Goal: Task Accomplishment & Management: Manage account settings

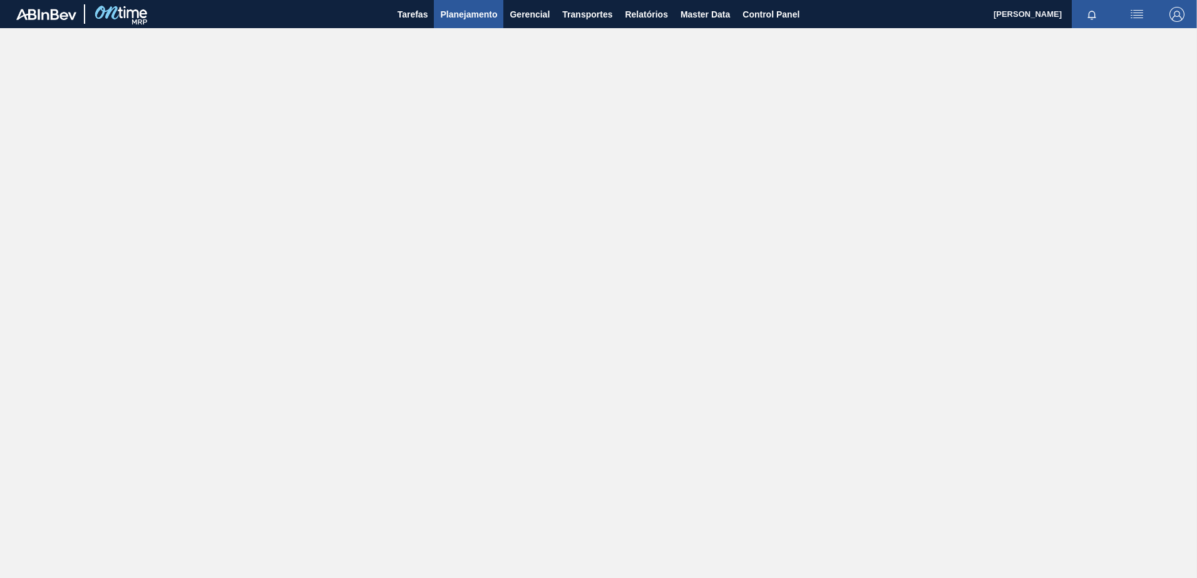
click at [469, 9] on span "Planejamento" at bounding box center [468, 14] width 57 height 15
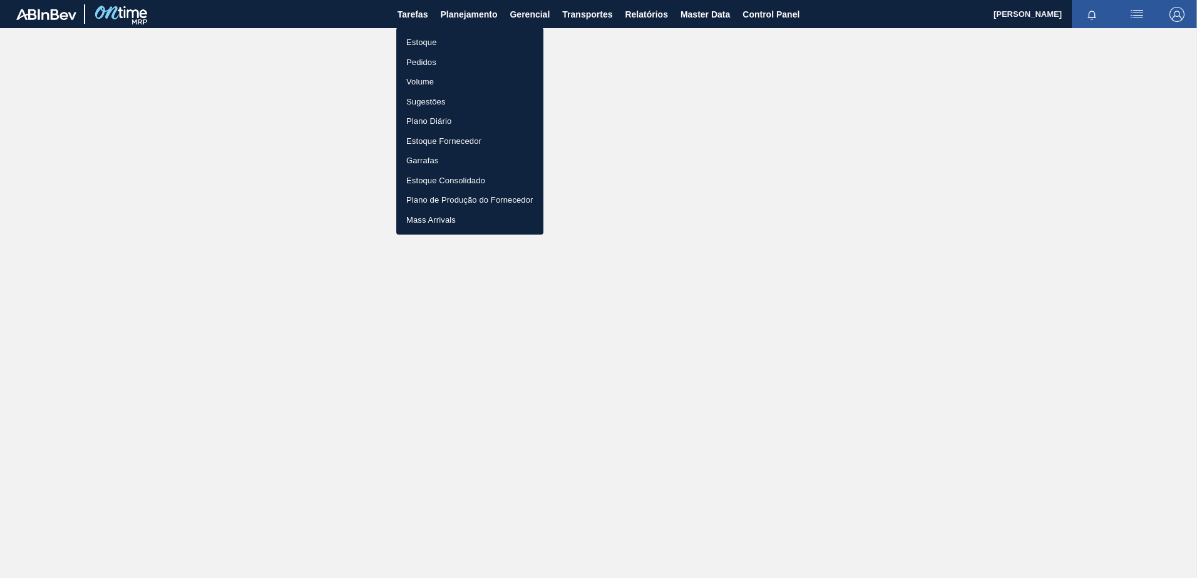
click at [446, 64] on li "Pedidos" at bounding box center [469, 63] width 147 height 20
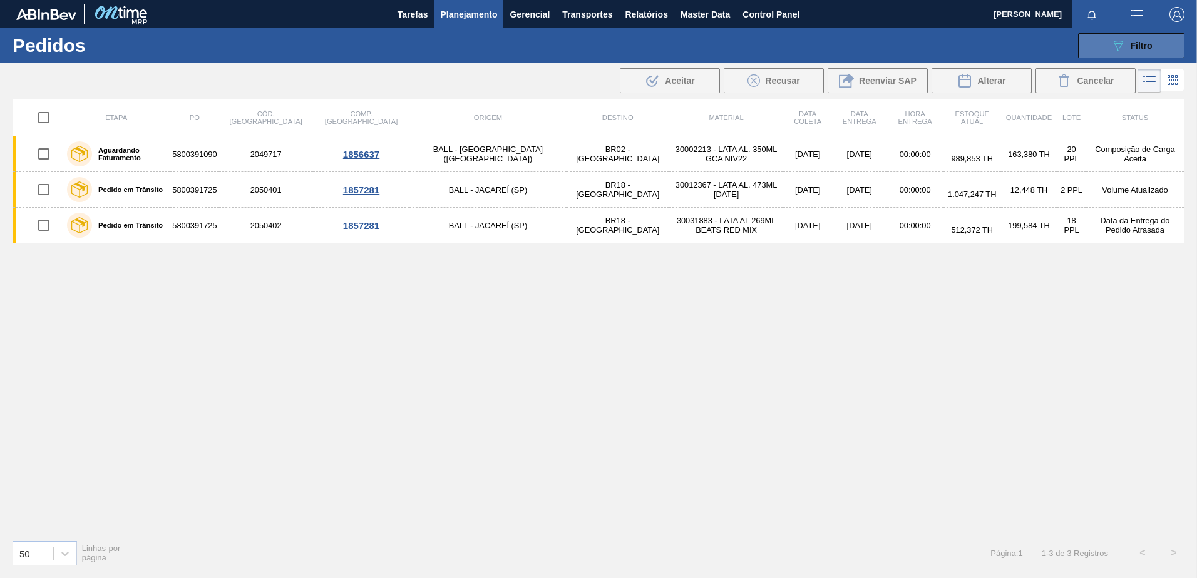
click at [1132, 49] on span "Filtro" at bounding box center [1141, 46] width 22 height 10
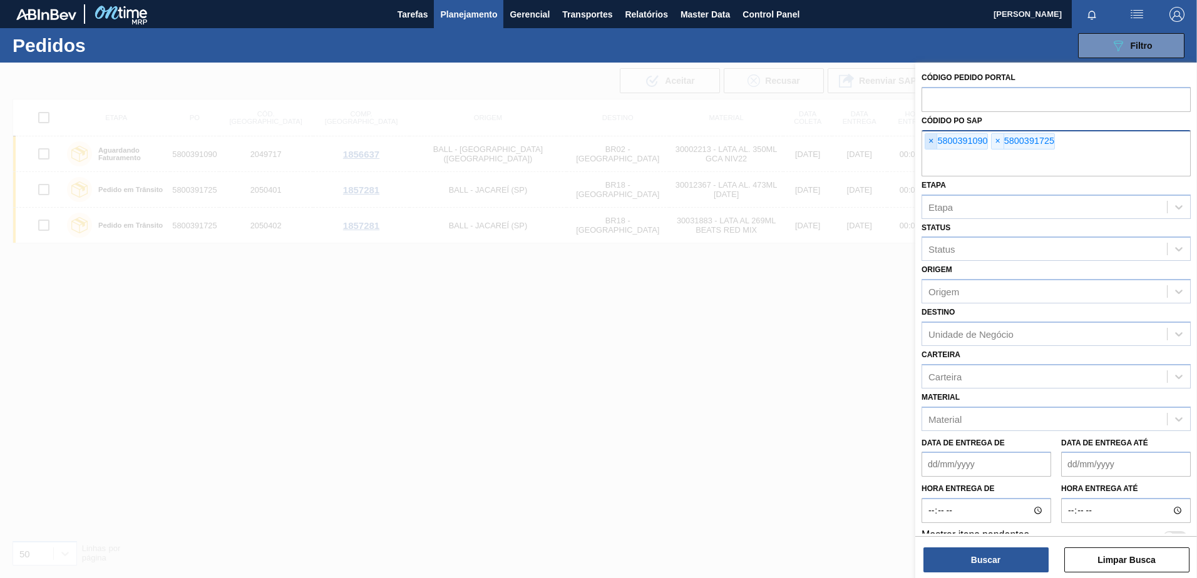
click at [928, 138] on span "×" at bounding box center [931, 141] width 12 height 15
click at [997, 557] on button "Buscar" at bounding box center [985, 560] width 125 height 25
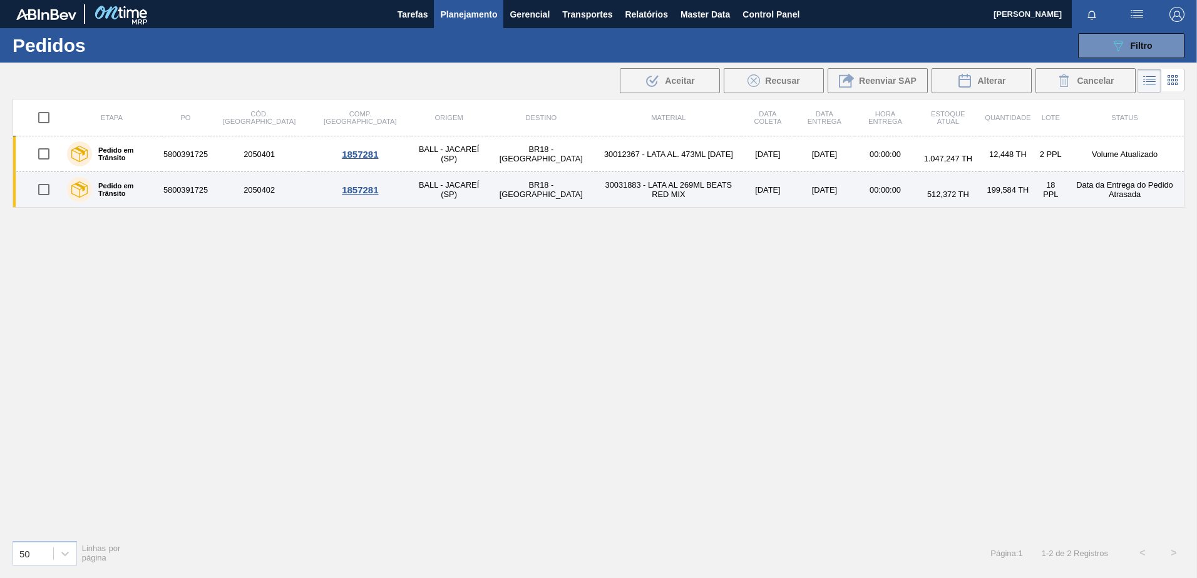
click at [310, 187] on div "1857281" at bounding box center [359, 190] width 99 height 11
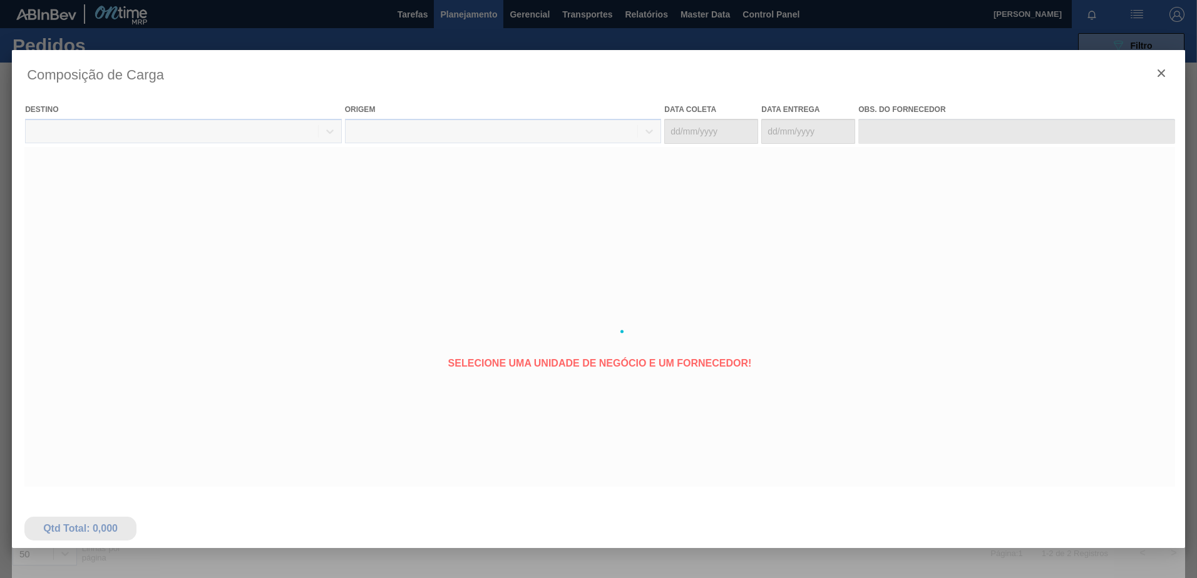
type coleta "[DATE]"
type Entrega "[DATE]"
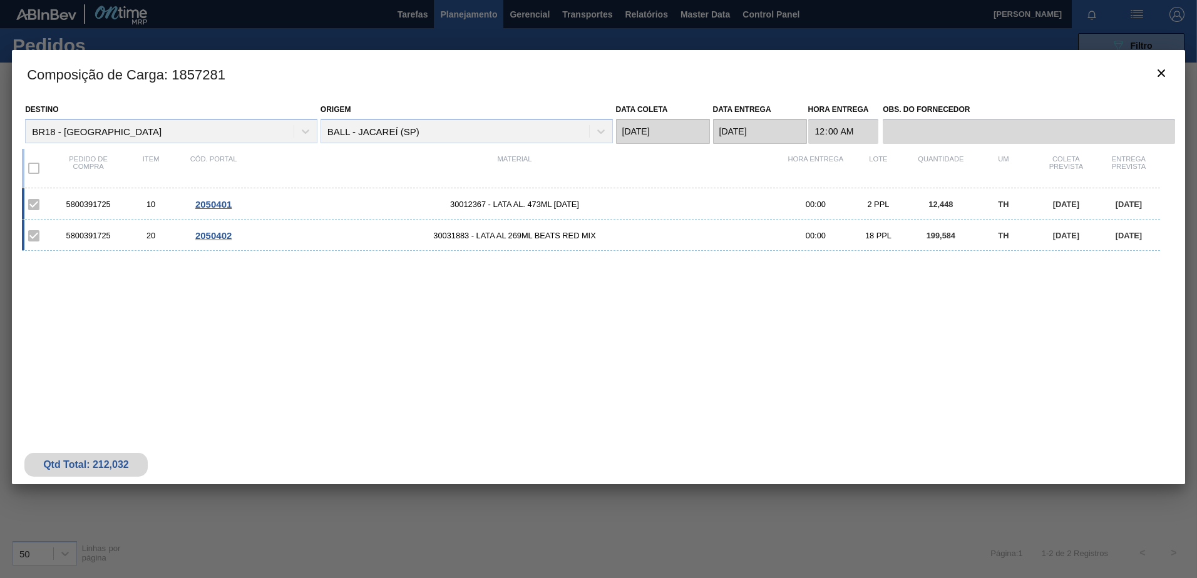
click at [215, 232] on span "2050402" at bounding box center [213, 235] width 36 height 11
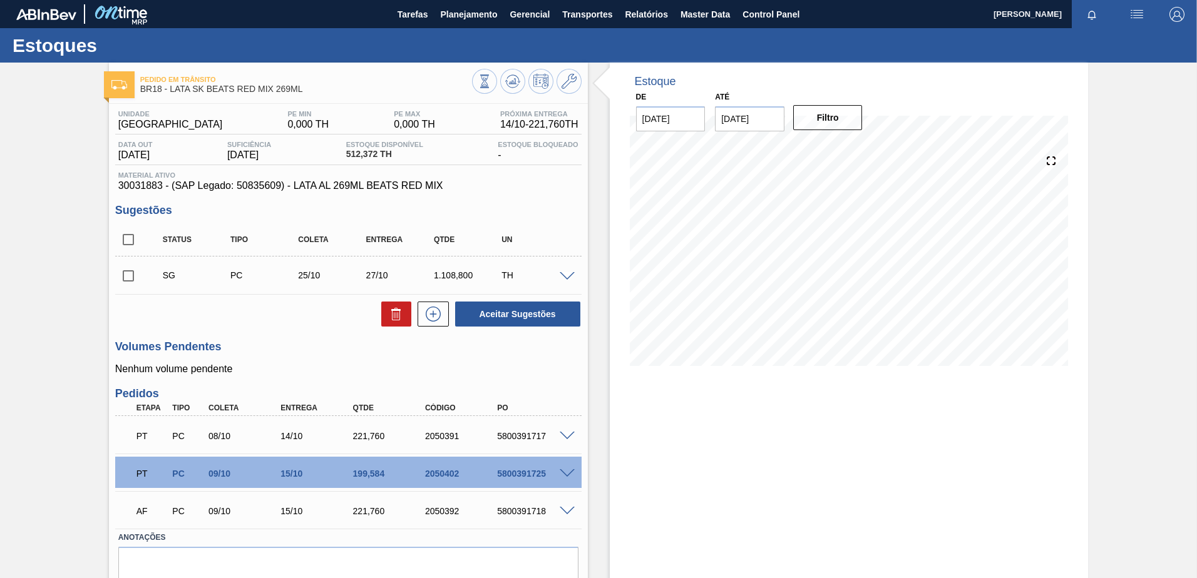
click at [566, 471] on span at bounding box center [567, 473] width 15 height 9
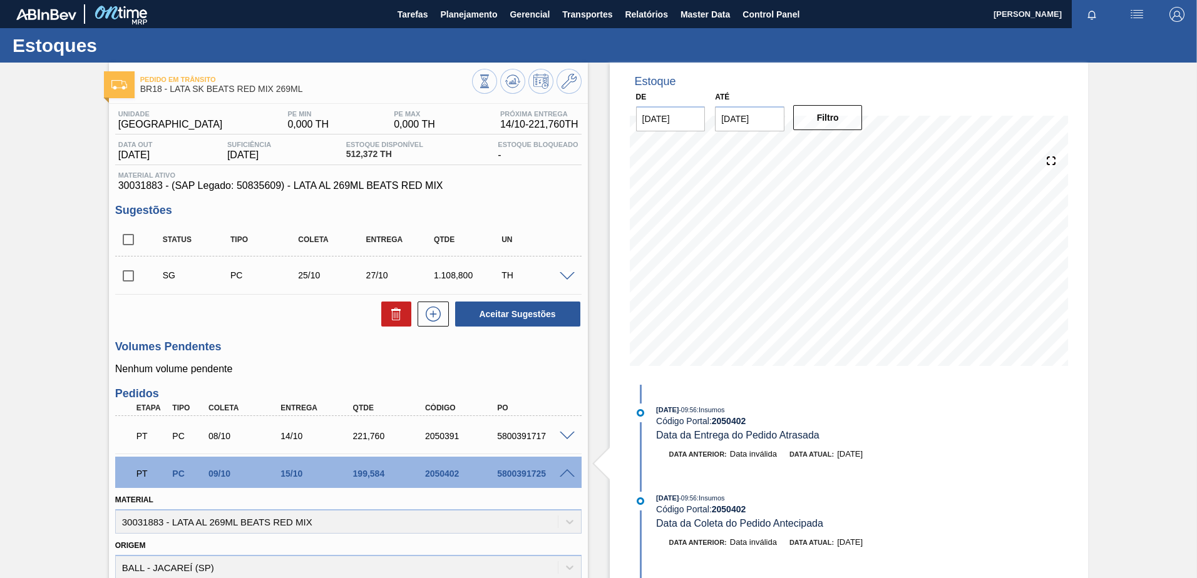
click at [471, 29] on div "Estoques" at bounding box center [598, 45] width 1197 height 34
click at [465, 4] on button "Planejamento" at bounding box center [468, 14] width 69 height 28
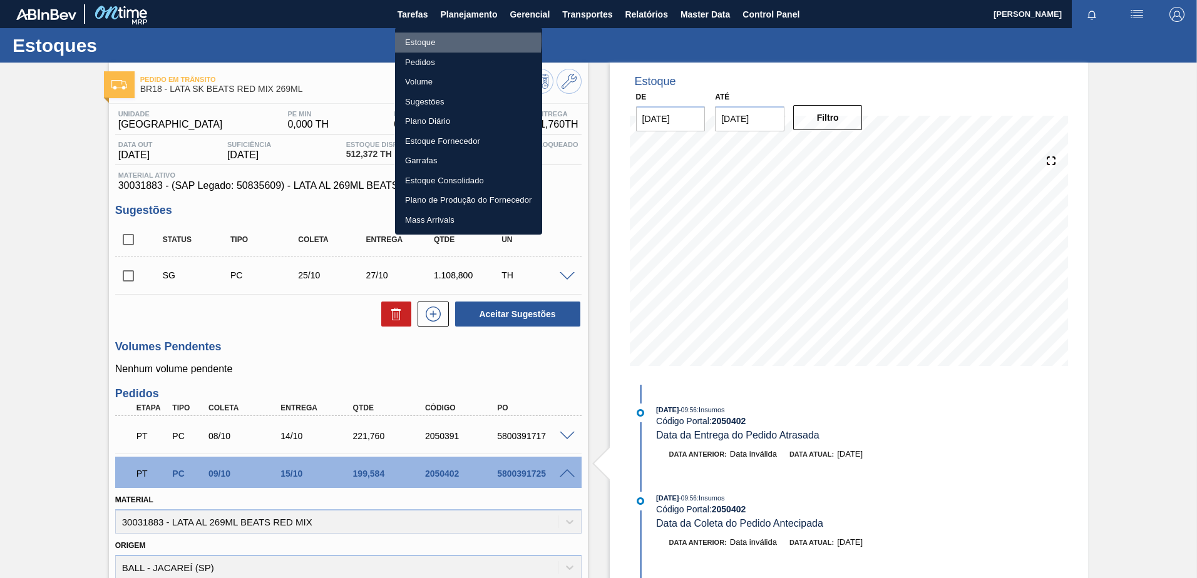
click at [428, 41] on li "Estoque" at bounding box center [468, 43] width 147 height 20
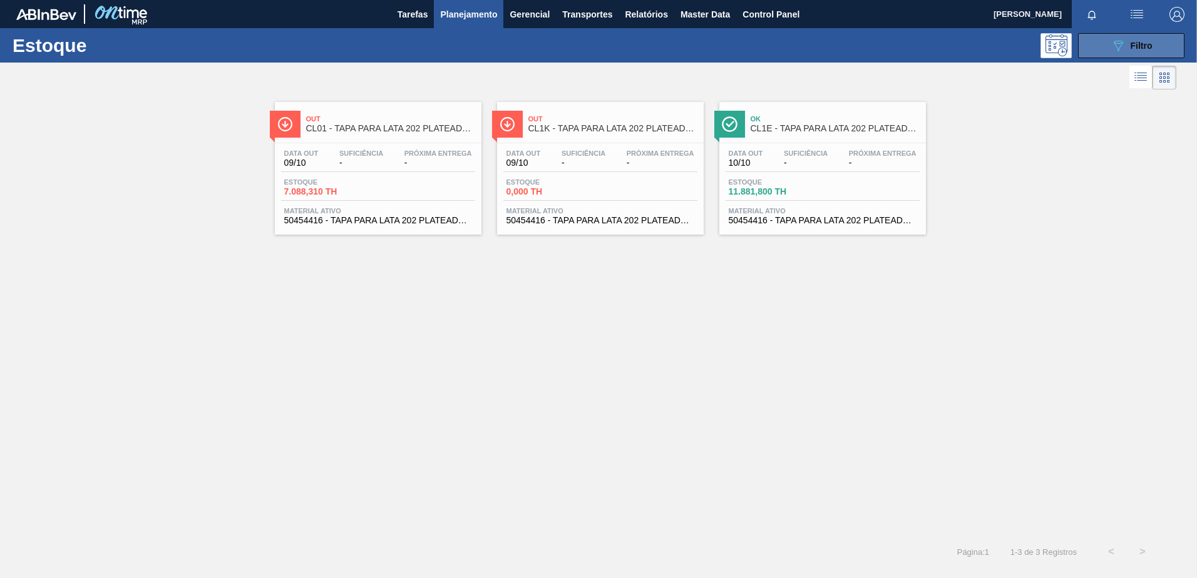
click at [1120, 44] on icon "089F7B8B-B2A5-4AFE-B5C0-19BA573D28AC" at bounding box center [1117, 45] width 15 height 15
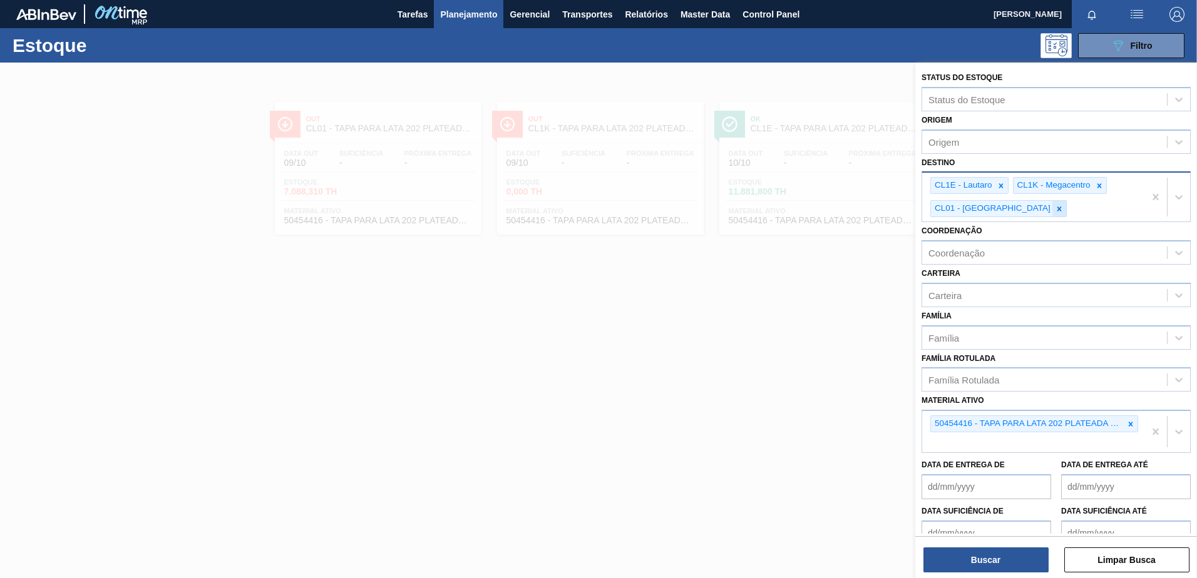
click at [1055, 212] on icon at bounding box center [1059, 209] width 9 height 9
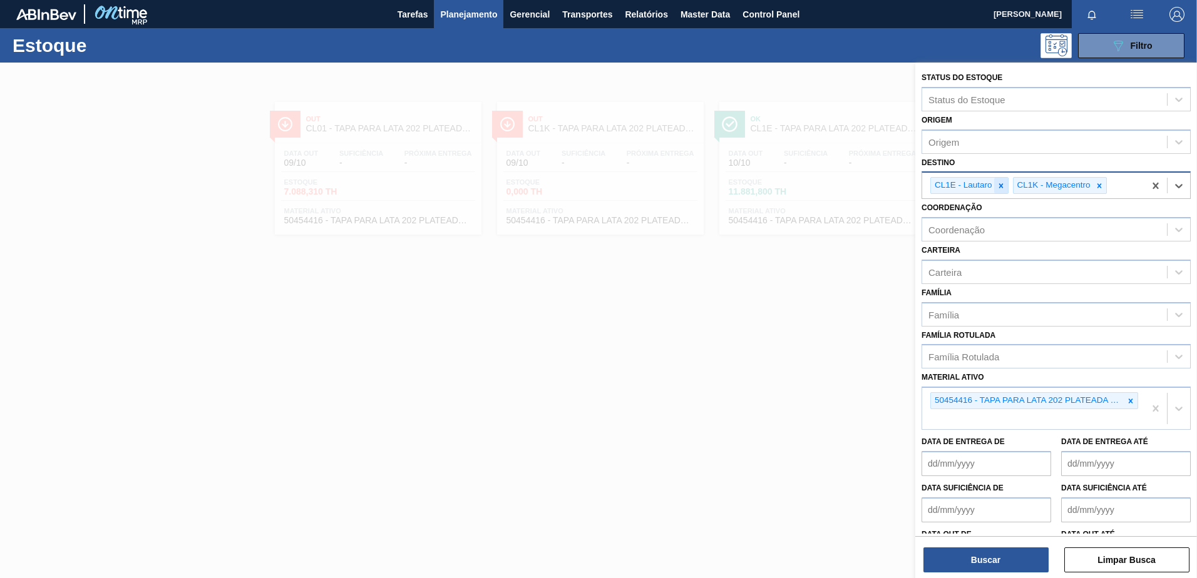
click at [997, 185] on icon at bounding box center [1000, 186] width 9 height 9
click at [1011, 186] on div at bounding box center [1017, 186] width 14 height 16
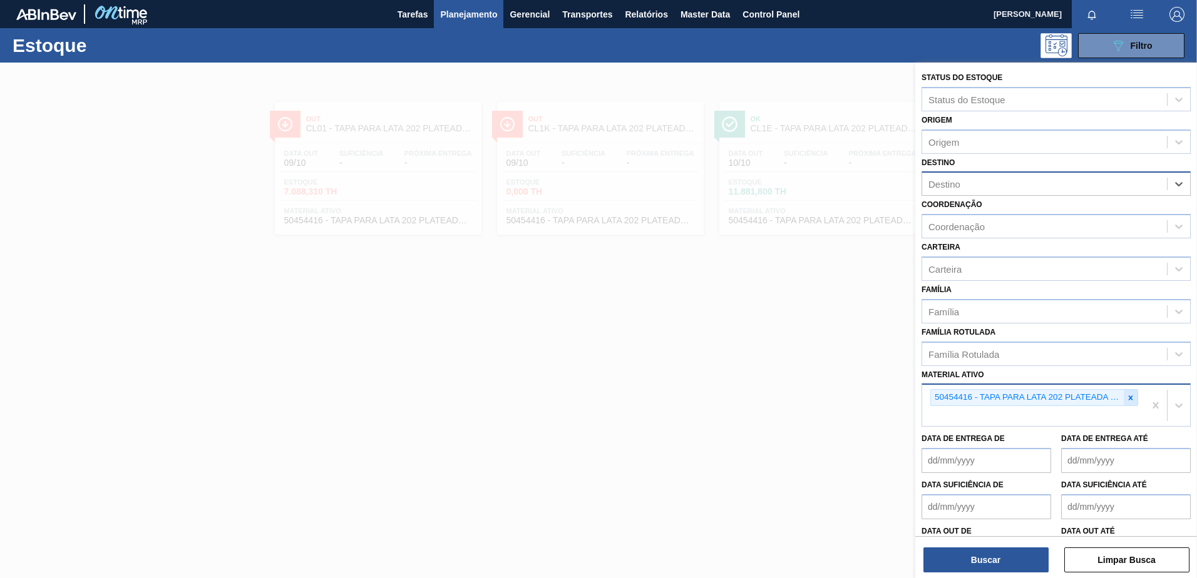
click at [1126, 399] on icon at bounding box center [1130, 398] width 9 height 9
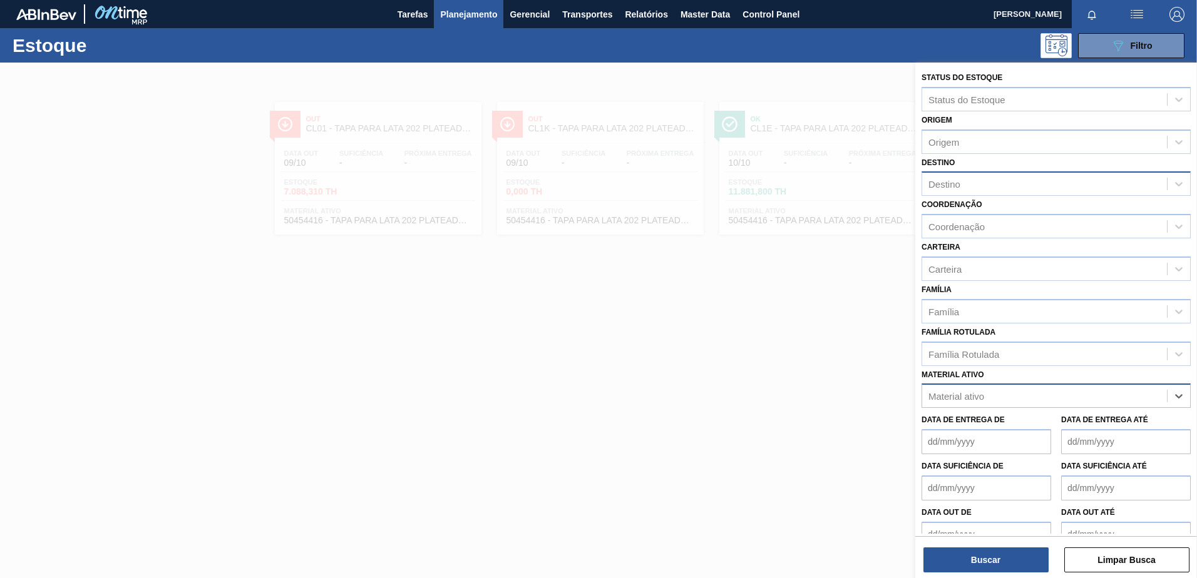
click at [959, 187] on div "Destino" at bounding box center [944, 184] width 32 height 11
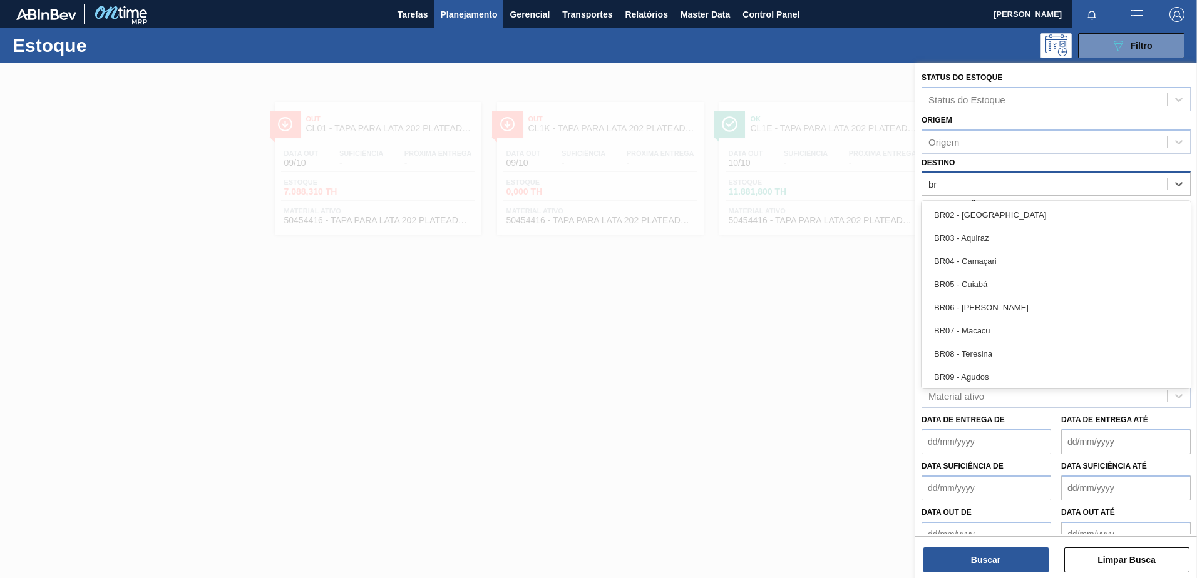
type input "br"
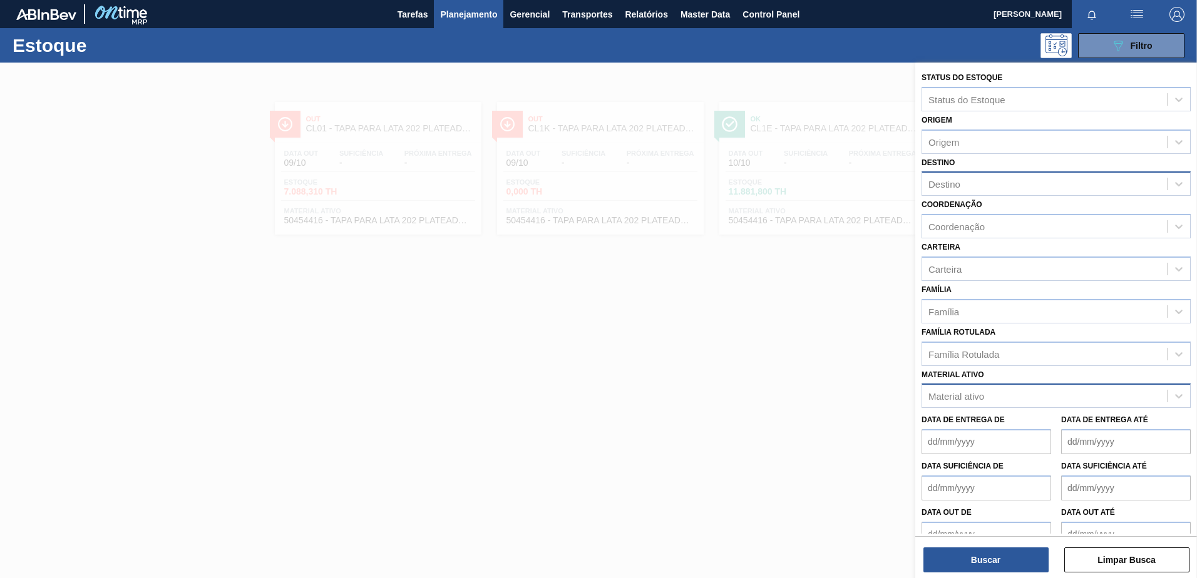
click at [978, 160] on div "Destino Destino" at bounding box center [1055, 175] width 269 height 43
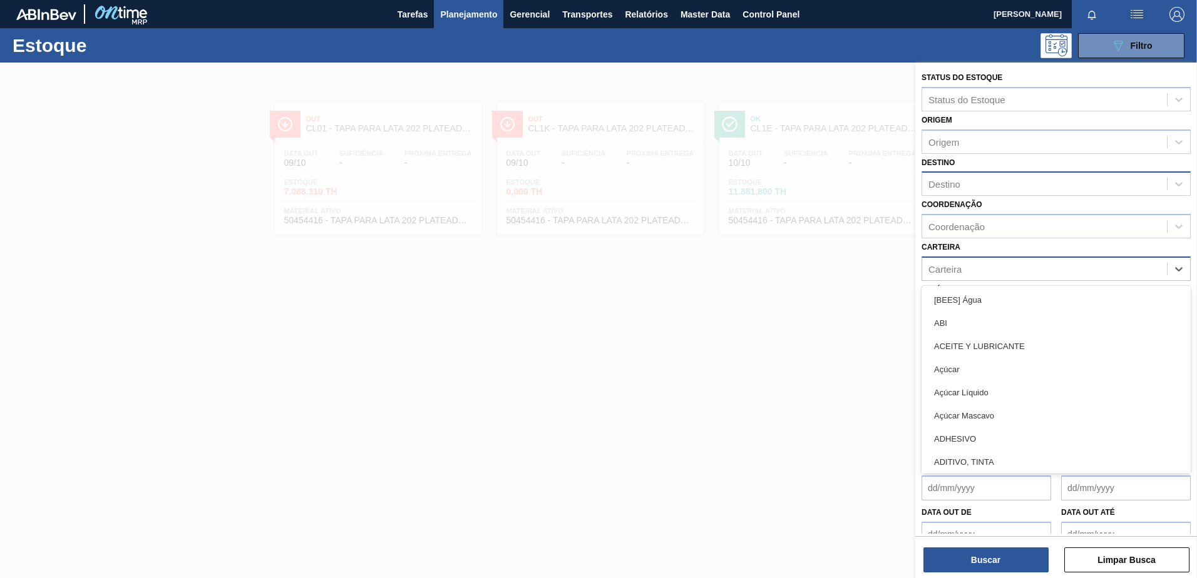
click at [963, 272] on div "Carteira" at bounding box center [1044, 269] width 245 height 18
type input "lata"
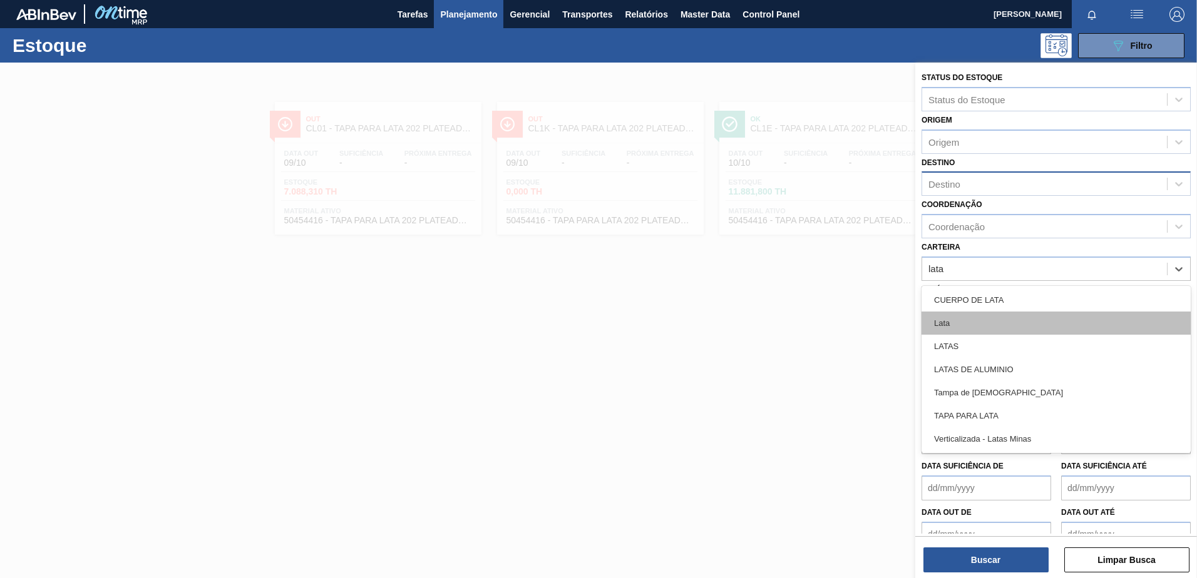
click at [954, 320] on div "Lata" at bounding box center [1055, 323] width 269 height 23
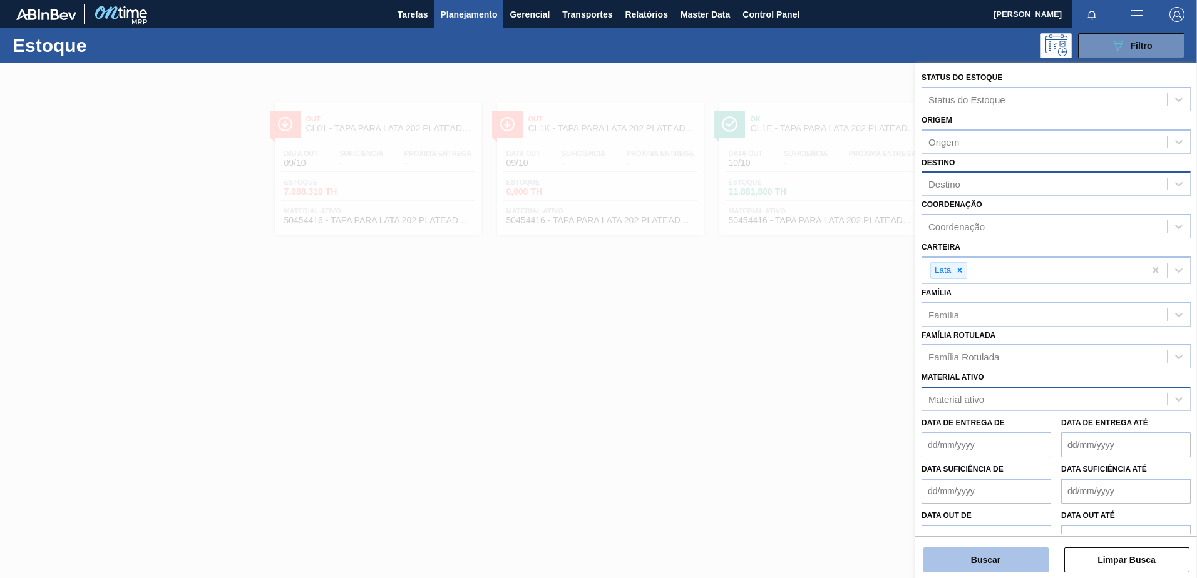
click at [966, 561] on button "Buscar" at bounding box center [985, 560] width 125 height 25
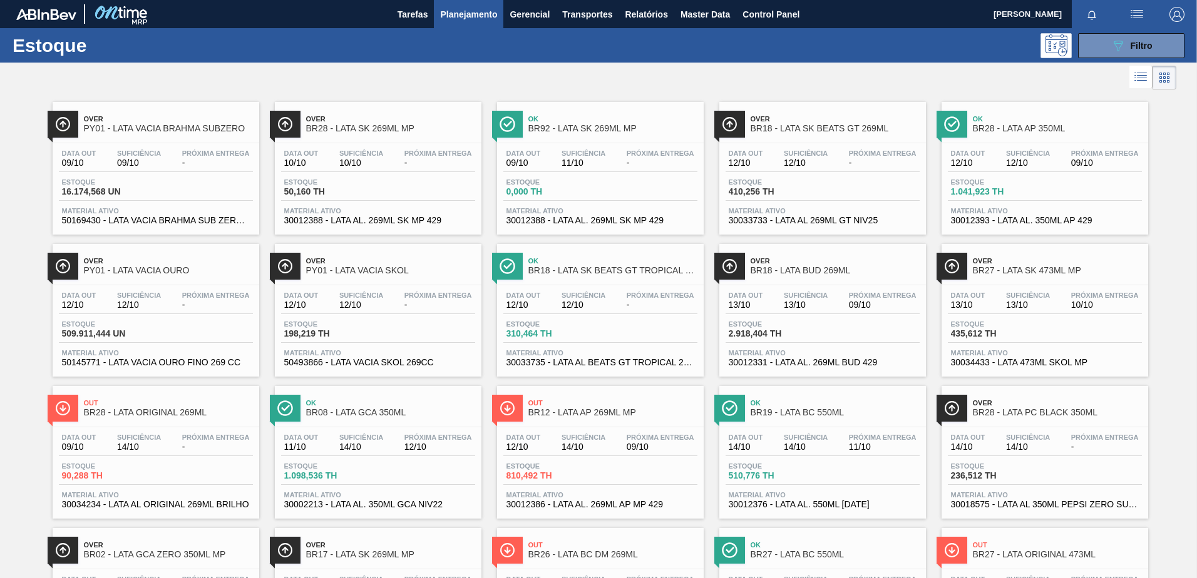
click at [1132, 69] on li at bounding box center [1140, 77] width 23 height 23
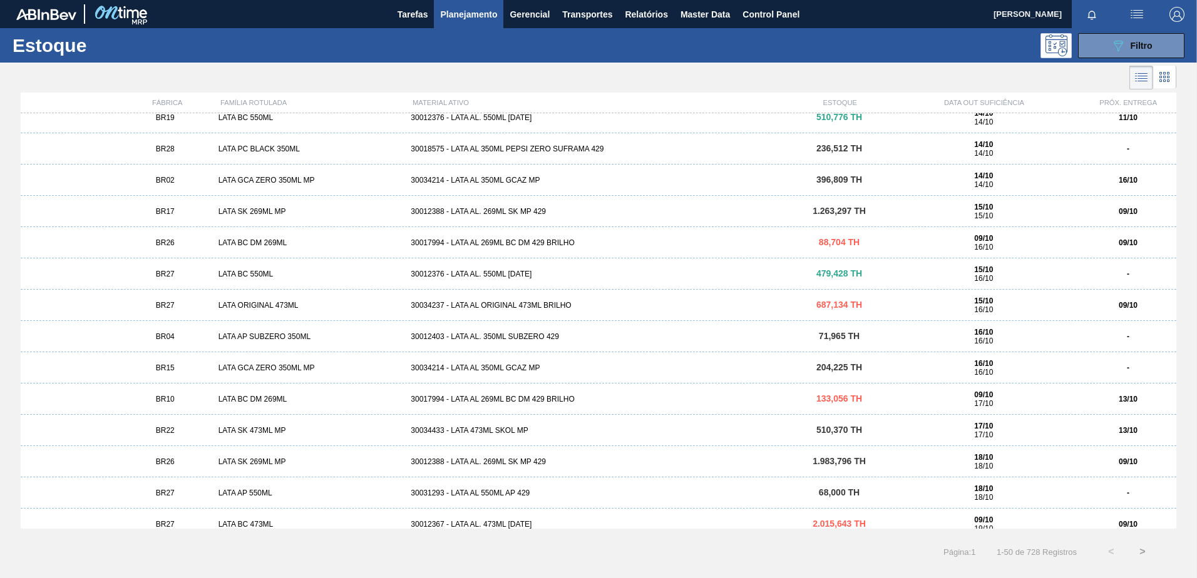
scroll to position [438, 0]
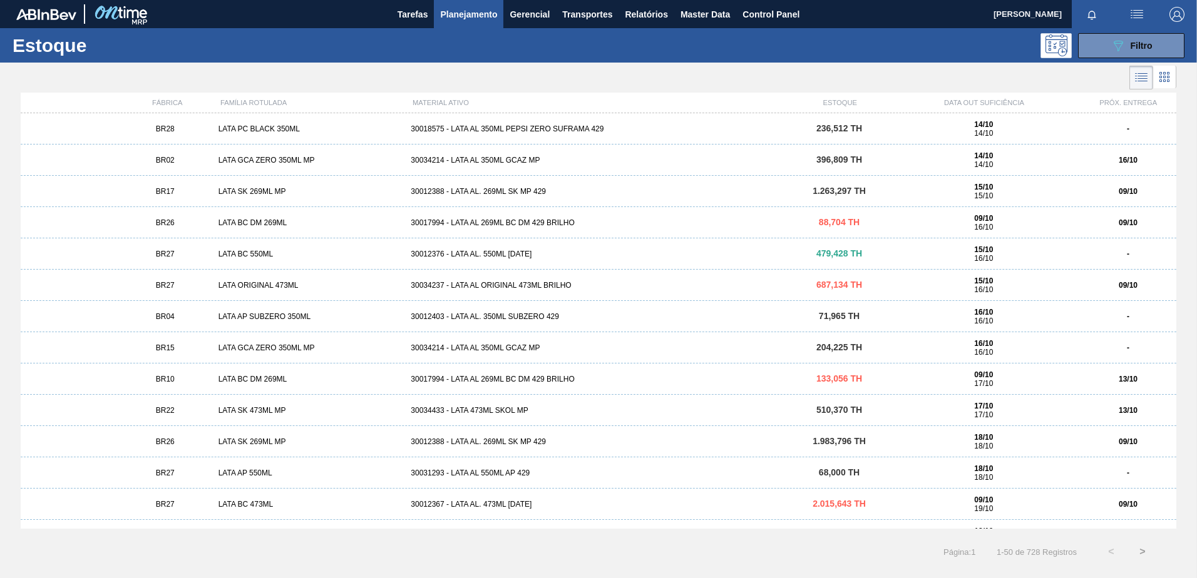
click at [1162, 74] on icon at bounding box center [1160, 73] width 3 height 3
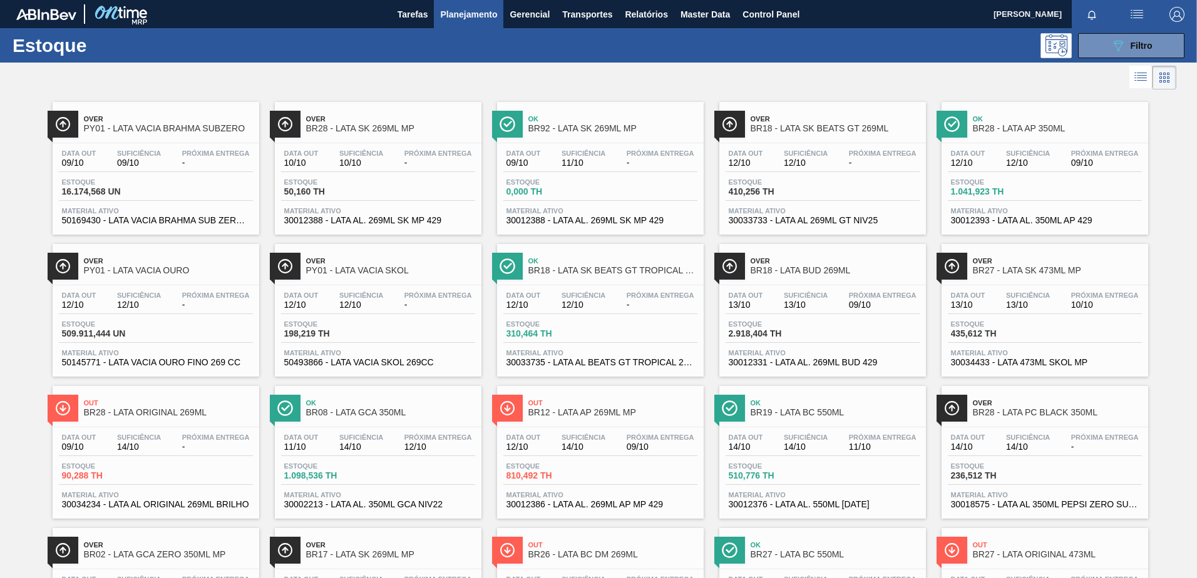
click at [170, 126] on span "PY01 - LATA VACIA BRAHMA SUBZERO" at bounding box center [168, 128] width 169 height 9
click at [1139, 43] on span "Filtro" at bounding box center [1141, 46] width 22 height 10
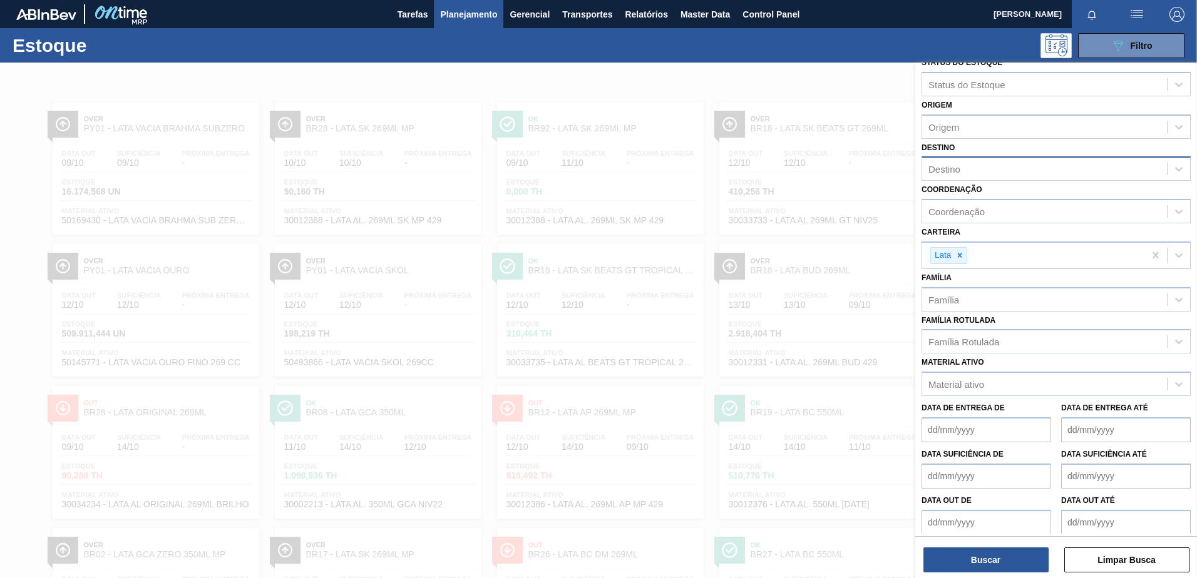
scroll to position [23, 0]
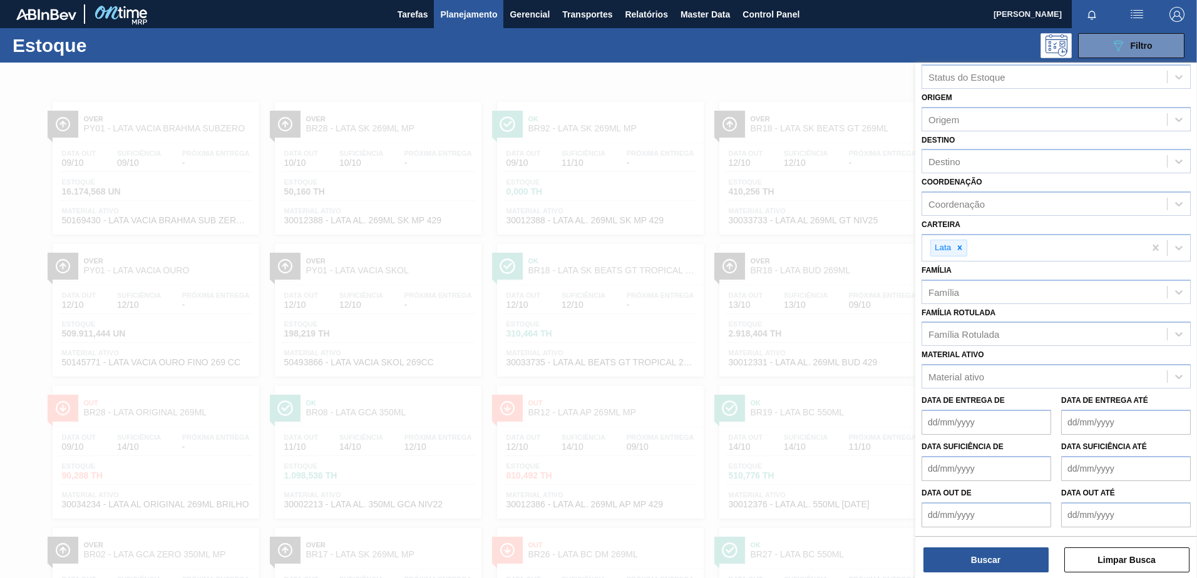
click at [812, 69] on div at bounding box center [598, 352] width 1197 height 578
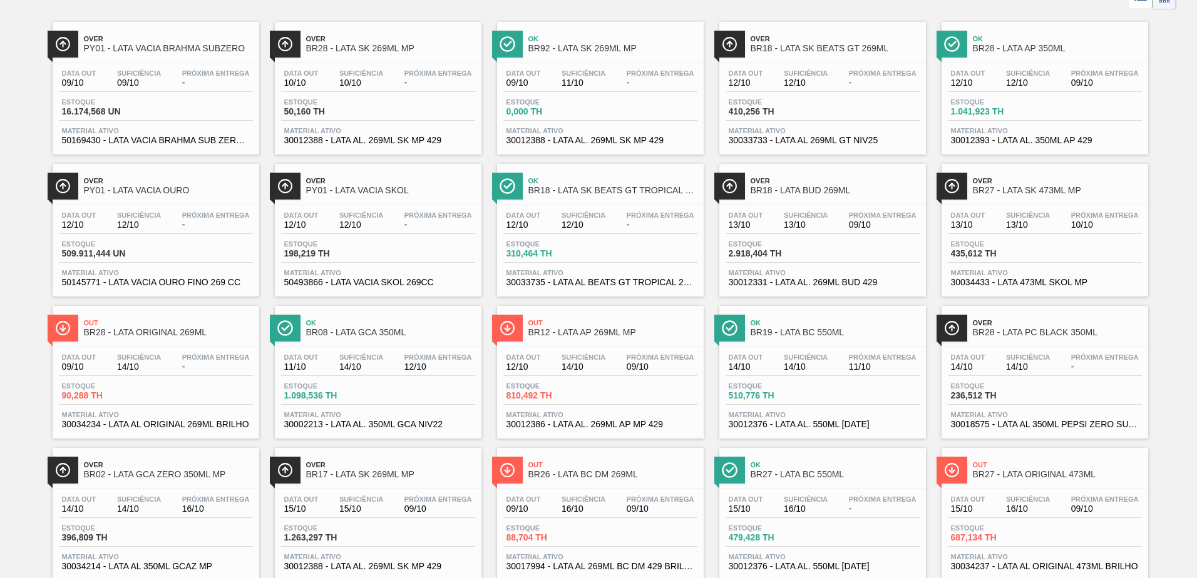
scroll to position [0, 0]
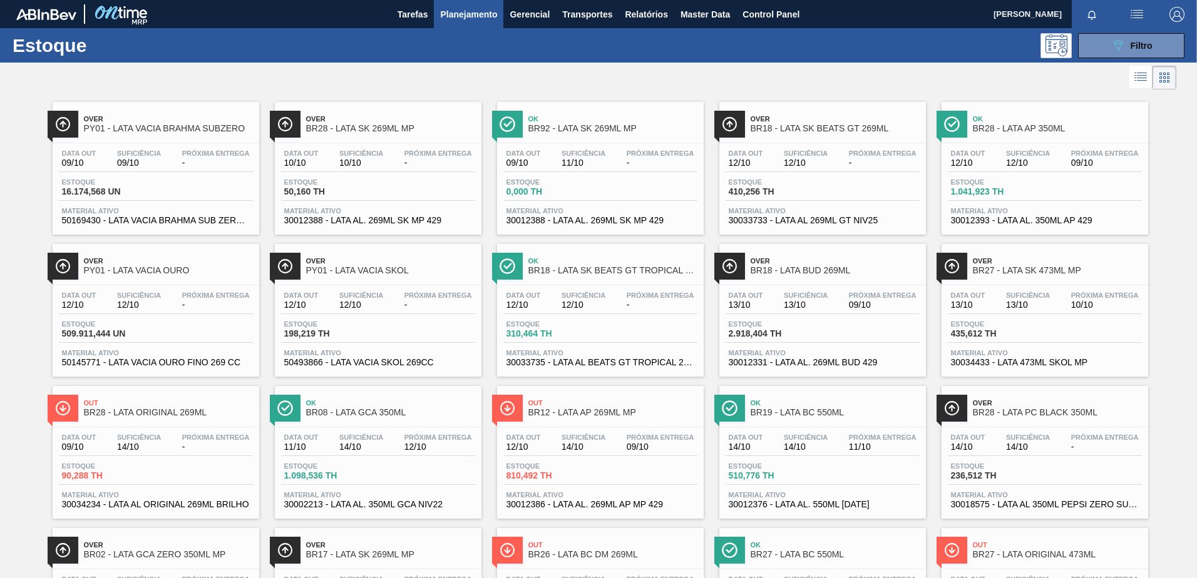
click at [1035, 128] on span "BR28 - LATA AP 350ML" at bounding box center [1057, 128] width 169 height 9
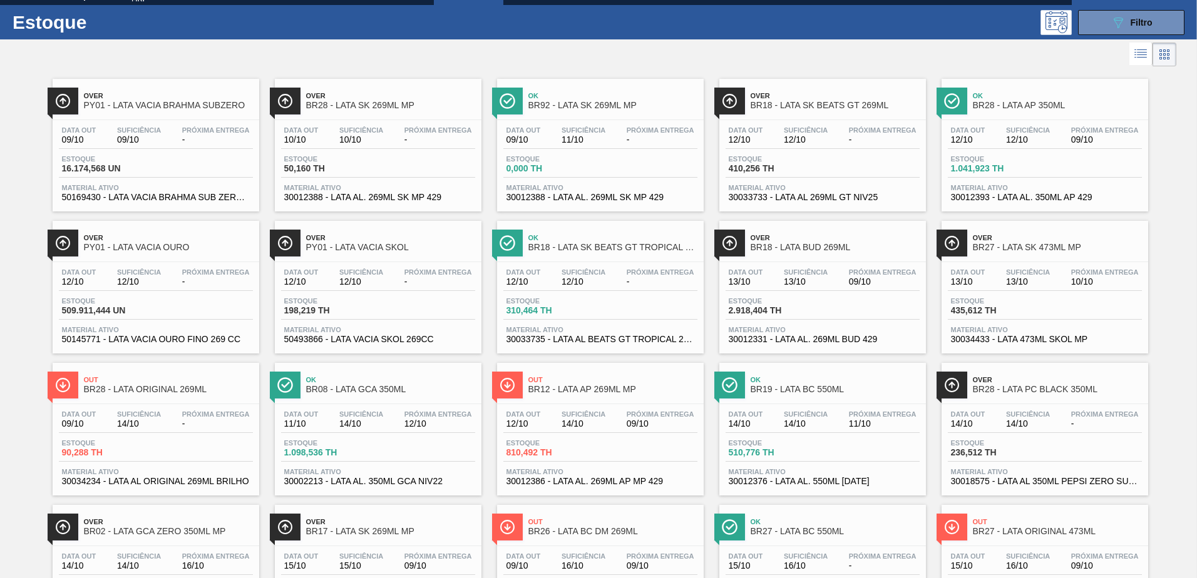
scroll to position [63, 0]
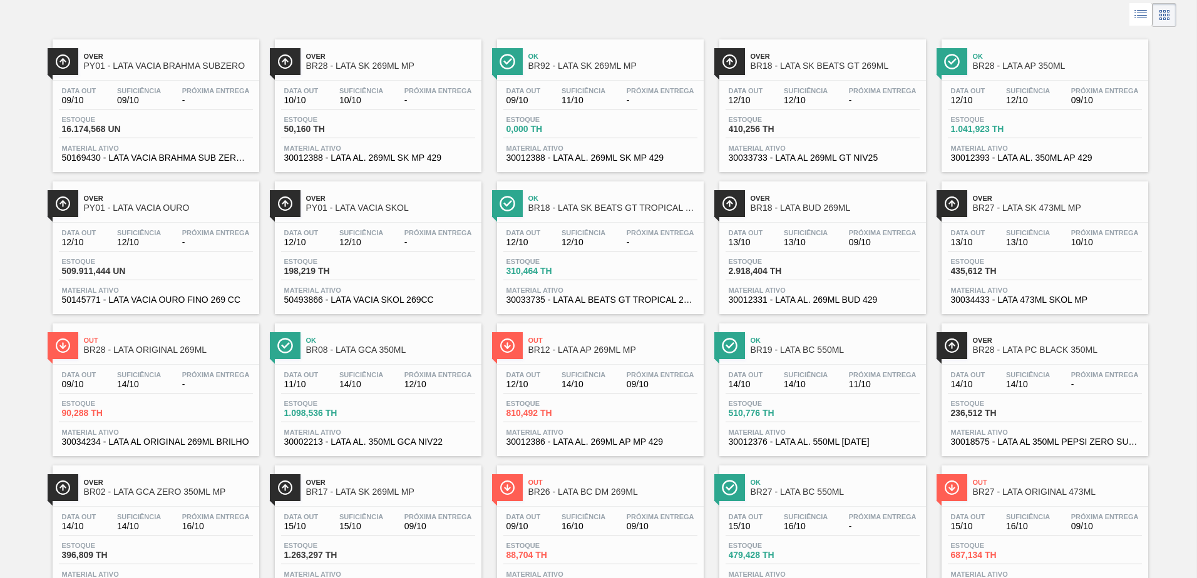
click at [1142, 13] on icon at bounding box center [1142, 13] width 10 height 1
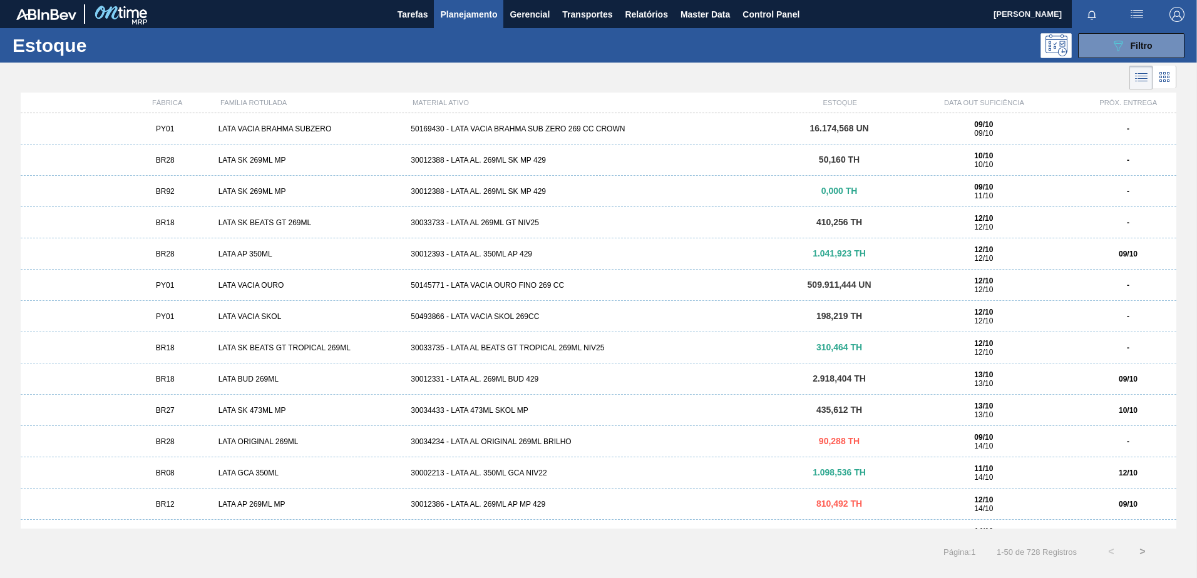
scroll to position [0, 0]
click at [1164, 73] on icon at bounding box center [1164, 73] width 3 height 3
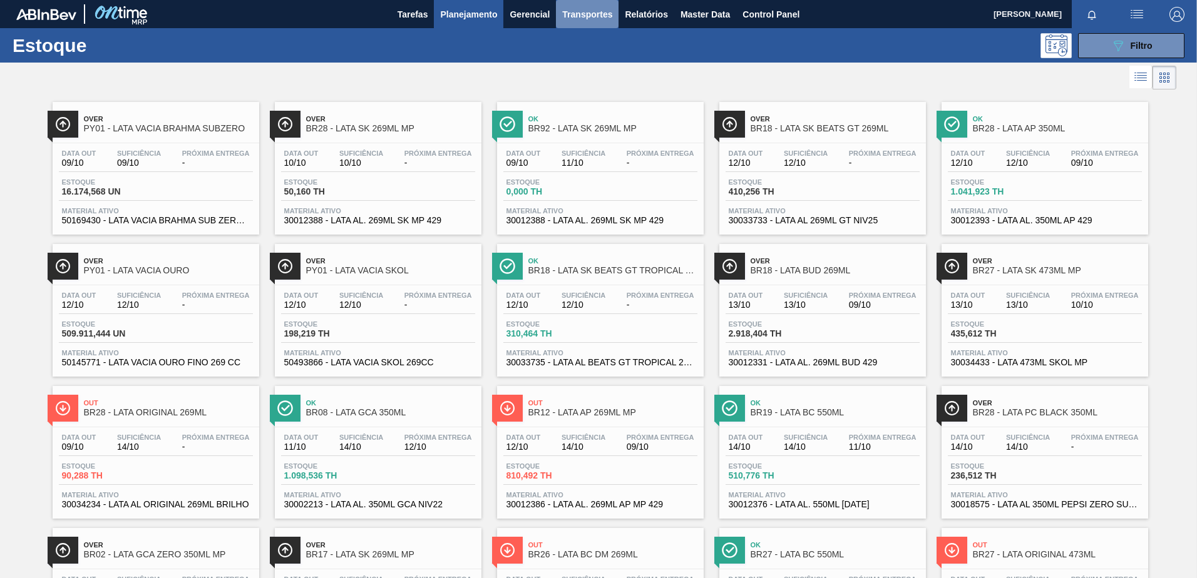
click at [595, 14] on span "Transportes" at bounding box center [587, 14] width 50 height 15
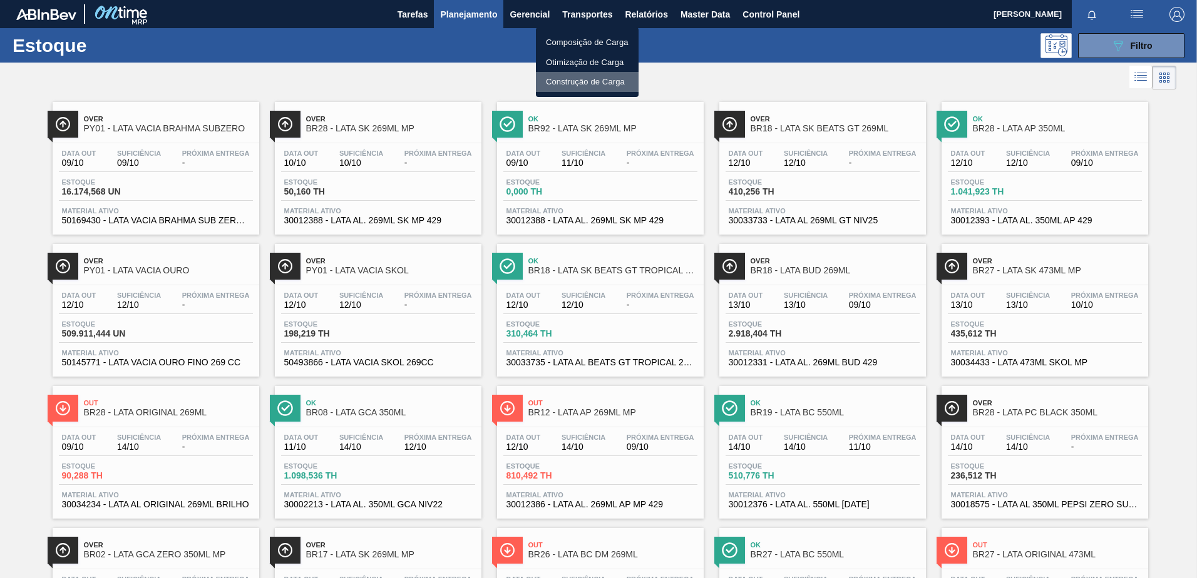
click at [599, 76] on li "Construção de Carga" at bounding box center [587, 82] width 103 height 20
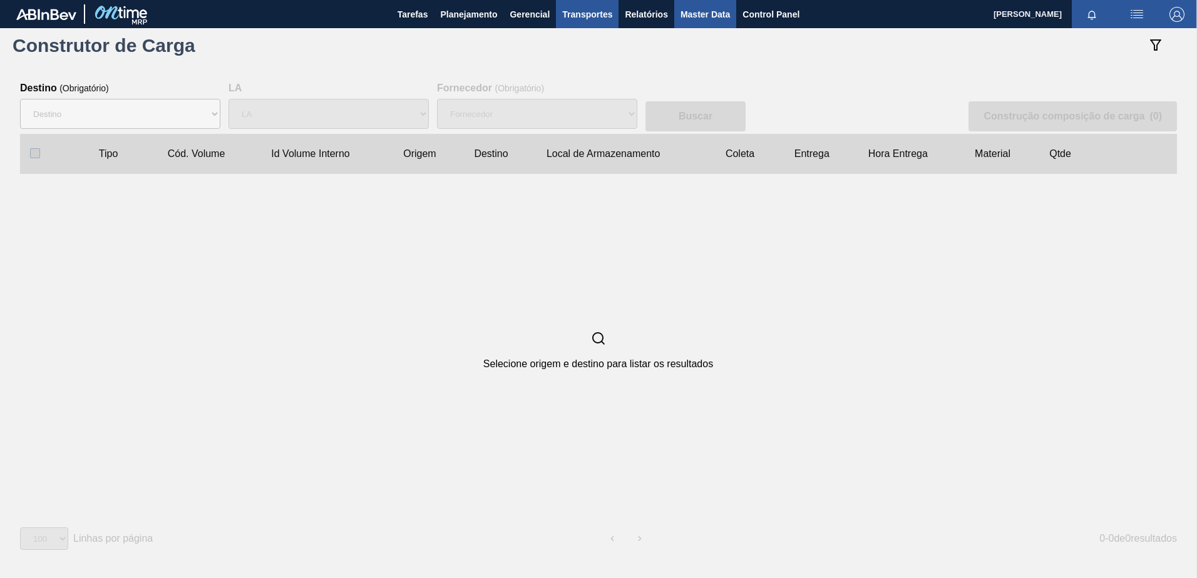
click at [707, 13] on span "Master Data" at bounding box center [704, 14] width 49 height 15
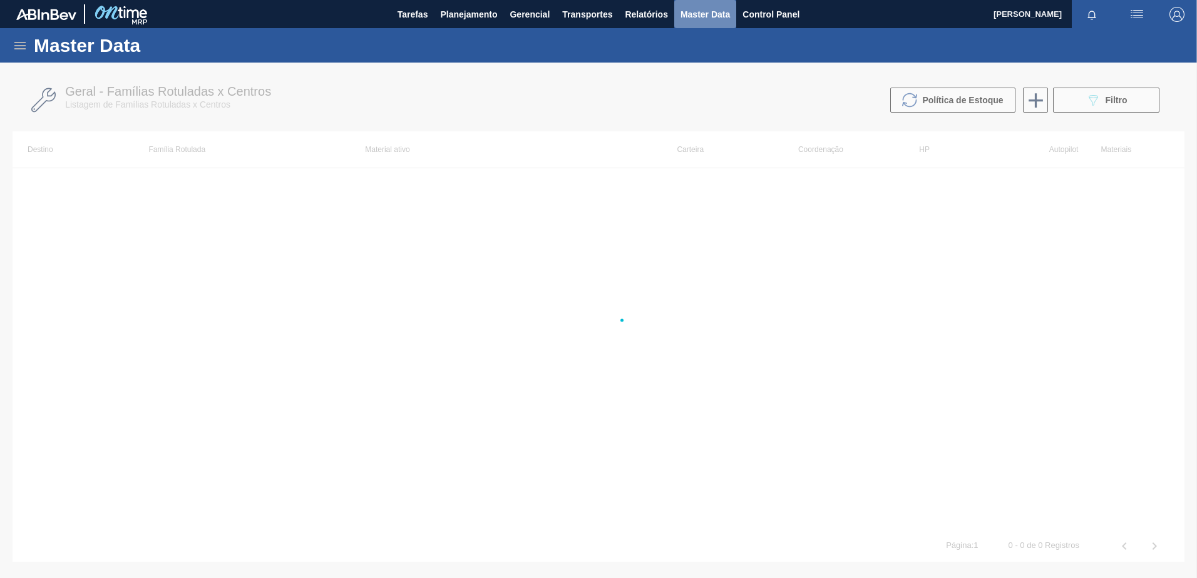
click at [714, 11] on span "Master Data" at bounding box center [704, 14] width 49 height 15
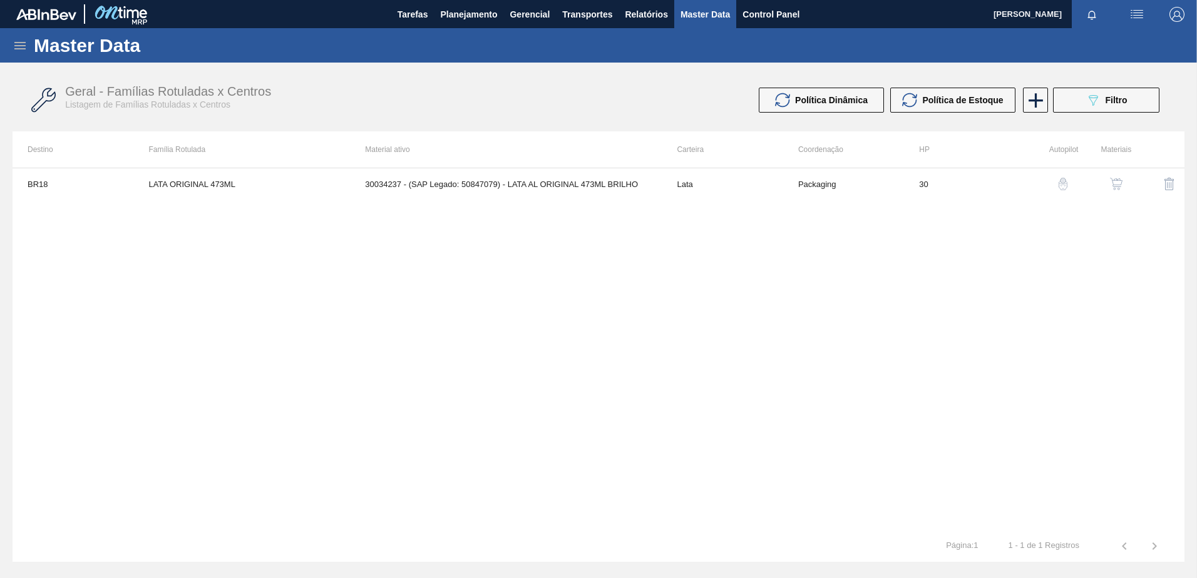
click at [23, 43] on icon at bounding box center [20, 45] width 15 height 15
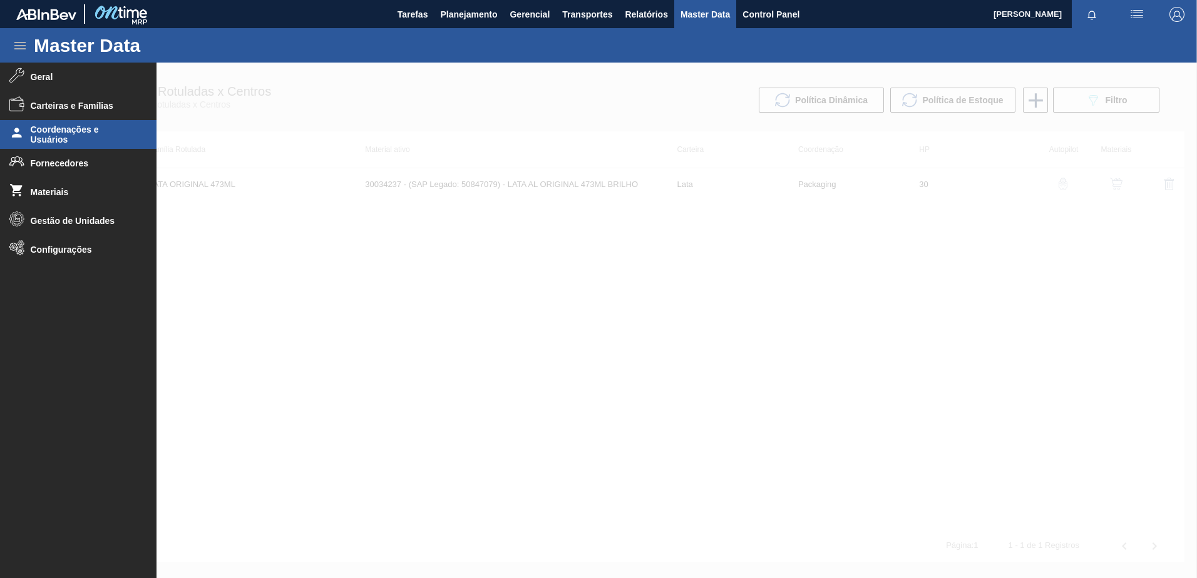
click at [84, 141] on span "Coordenações e Usuários" at bounding box center [82, 135] width 103 height 20
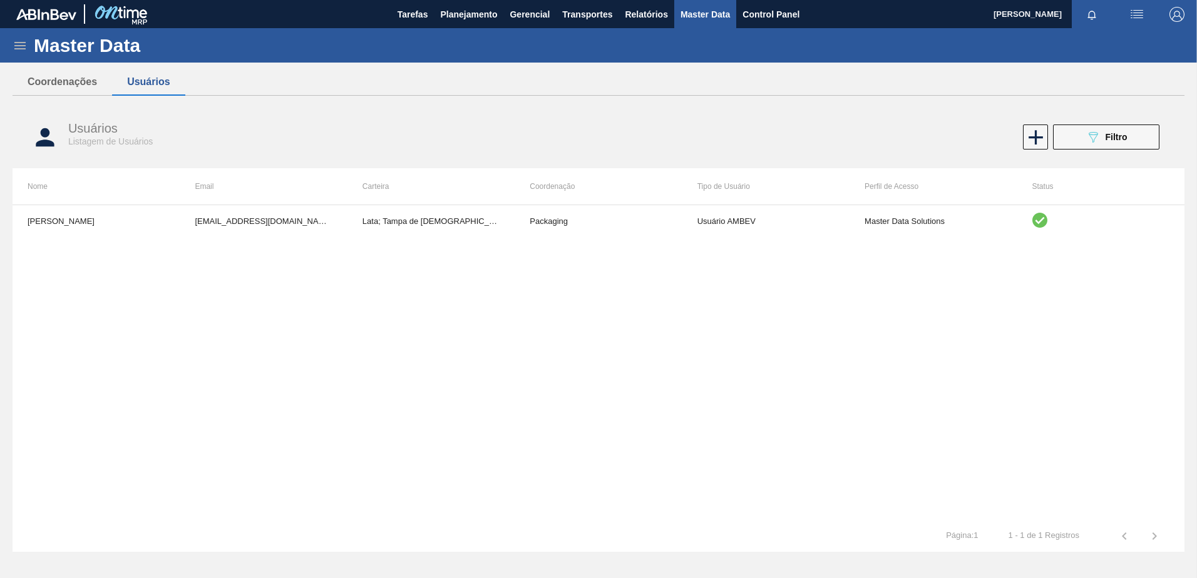
click at [21, 49] on icon at bounding box center [19, 46] width 11 height 8
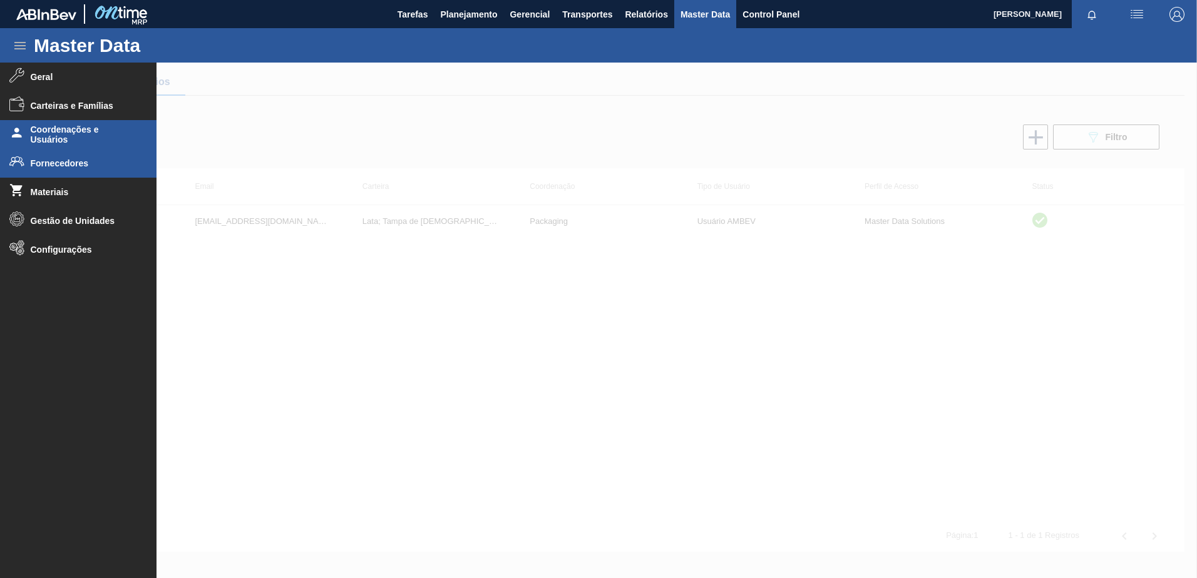
click at [71, 164] on span "Fornecedores" at bounding box center [82, 163] width 103 height 10
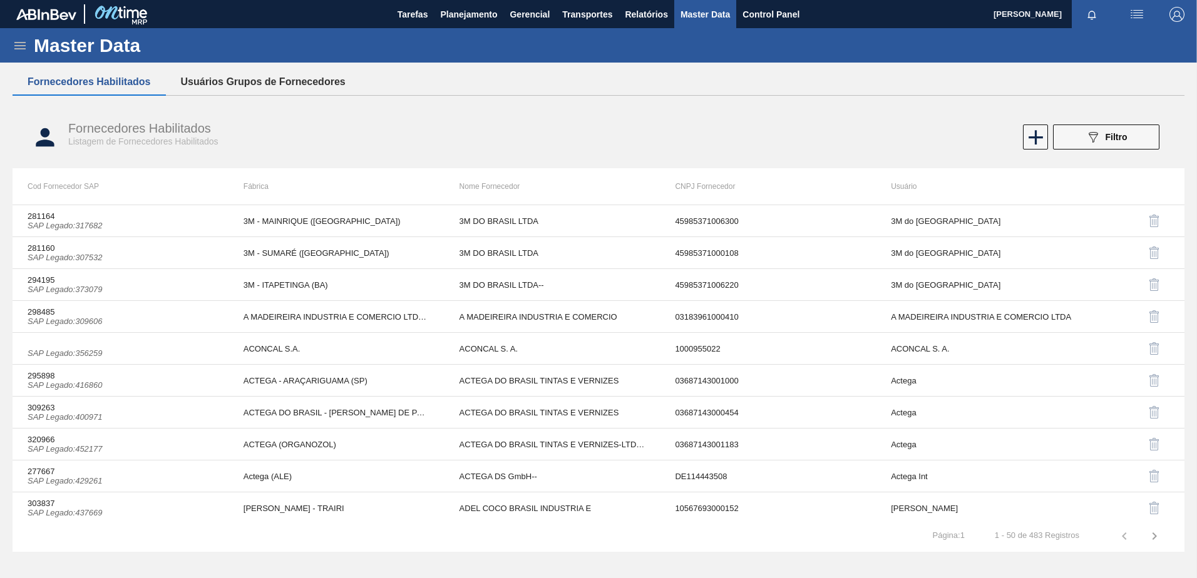
click at [287, 83] on button "Usuários Grupos de Fornecedores" at bounding box center [263, 82] width 195 height 26
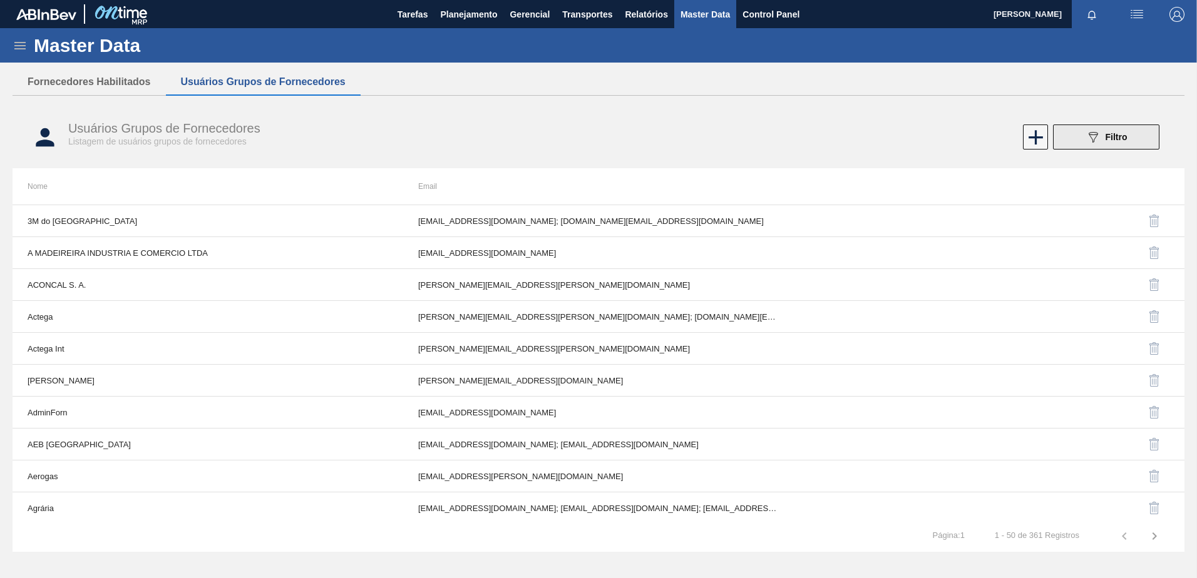
click at [1098, 134] on icon "089F7B8B-B2A5-4AFE-B5C0-19BA573D28AC" at bounding box center [1092, 137] width 15 height 15
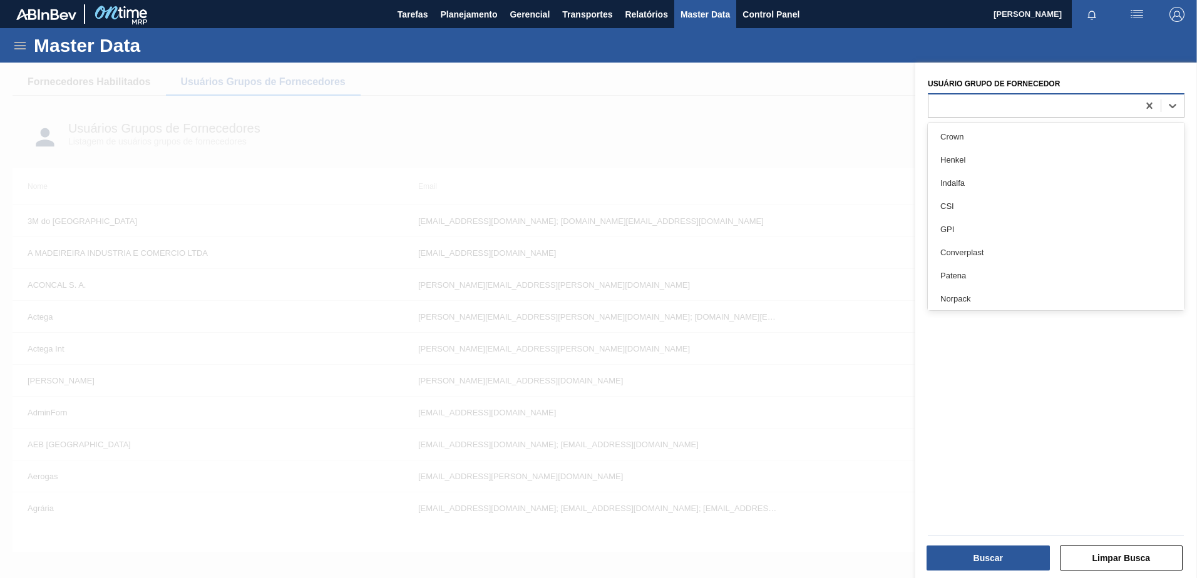
click at [999, 113] on div at bounding box center [1033, 105] width 210 height 18
type Fornecedor "ball"
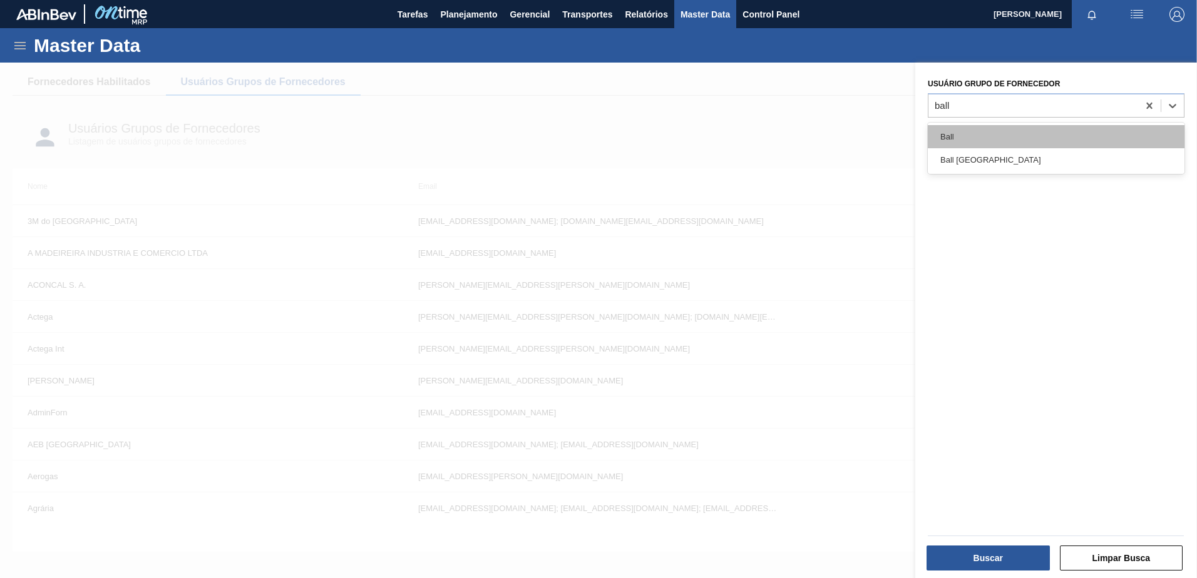
click at [986, 138] on div "Ball" at bounding box center [1056, 136] width 257 height 23
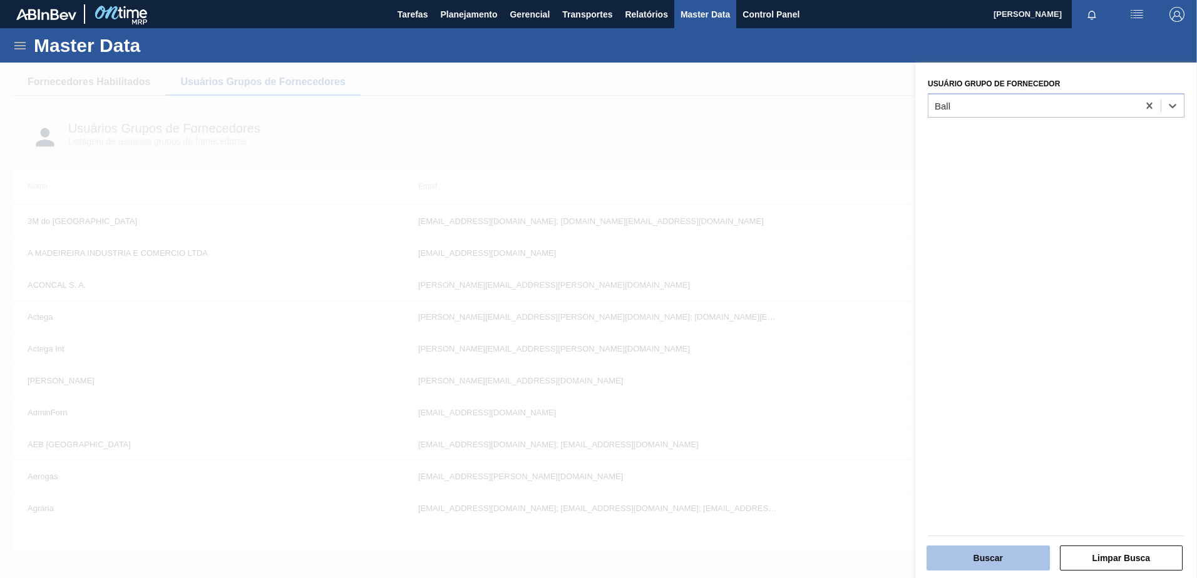
click at [996, 555] on button "Buscar" at bounding box center [987, 558] width 123 height 25
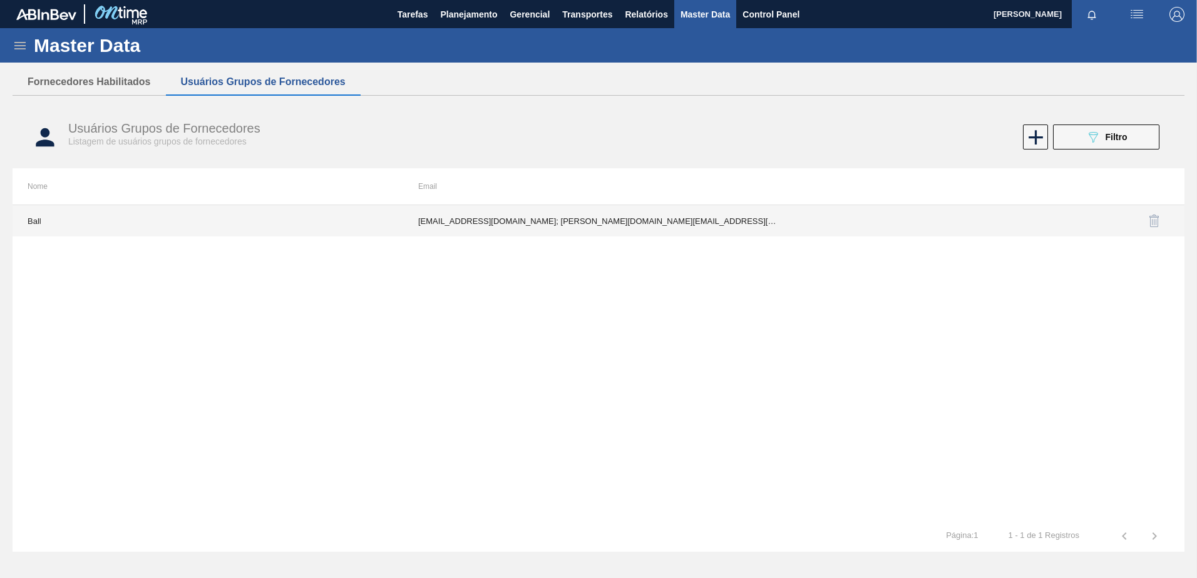
click at [542, 224] on td "[EMAIL_ADDRESS][DOMAIN_NAME]; [PERSON_NAME][DOMAIN_NAME][EMAIL_ADDRESS][PERSON_…" at bounding box center [598, 220] width 391 height 31
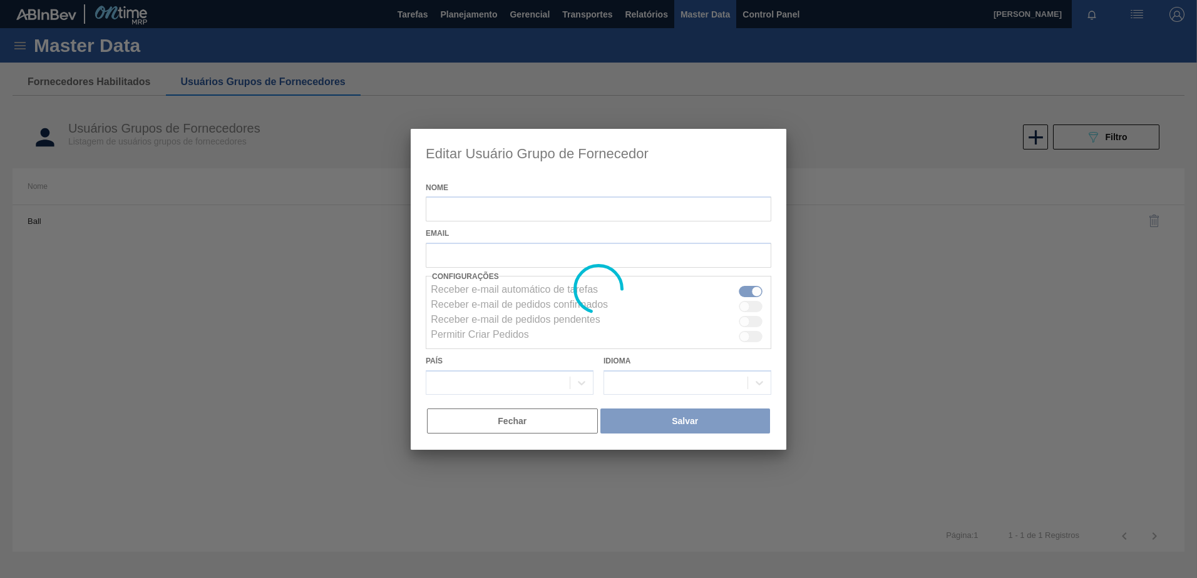
type input "Ball"
checkbox input "true"
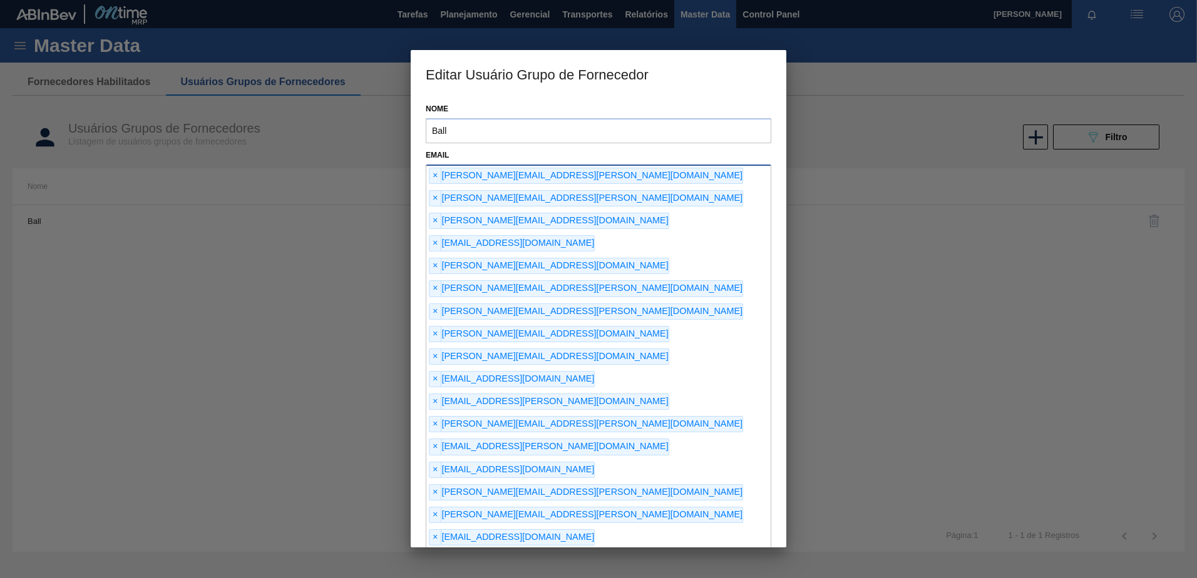
type input "[EMAIL_ADDRESS][DOMAIN_NAME]"
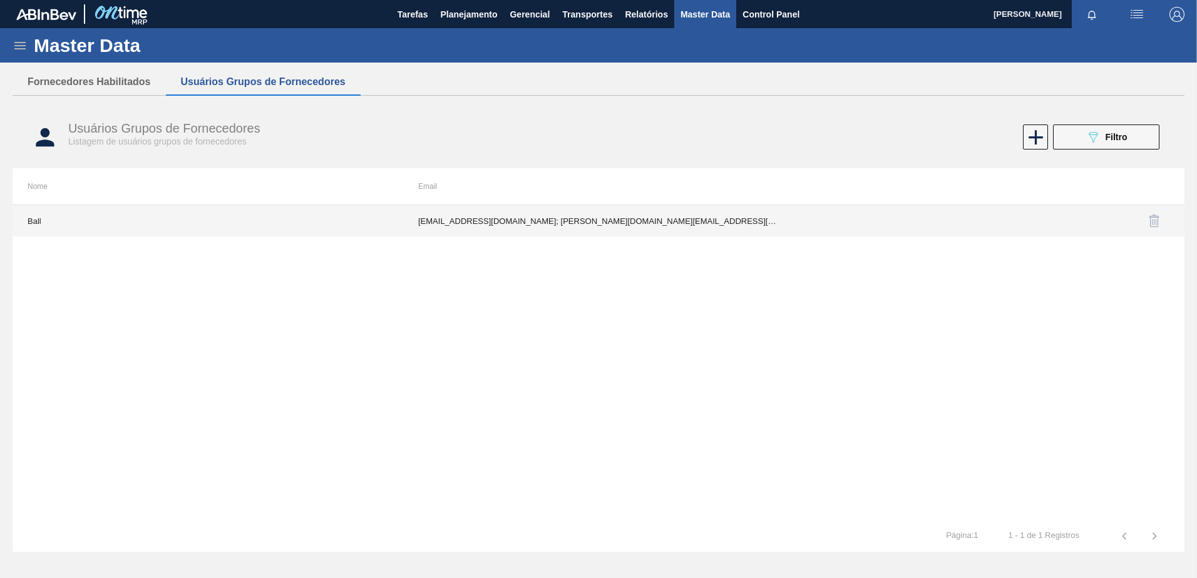
click at [673, 217] on td "[EMAIL_ADDRESS][DOMAIN_NAME]; [PERSON_NAME][DOMAIN_NAME][EMAIL_ADDRESS][PERSON_…" at bounding box center [598, 220] width 391 height 31
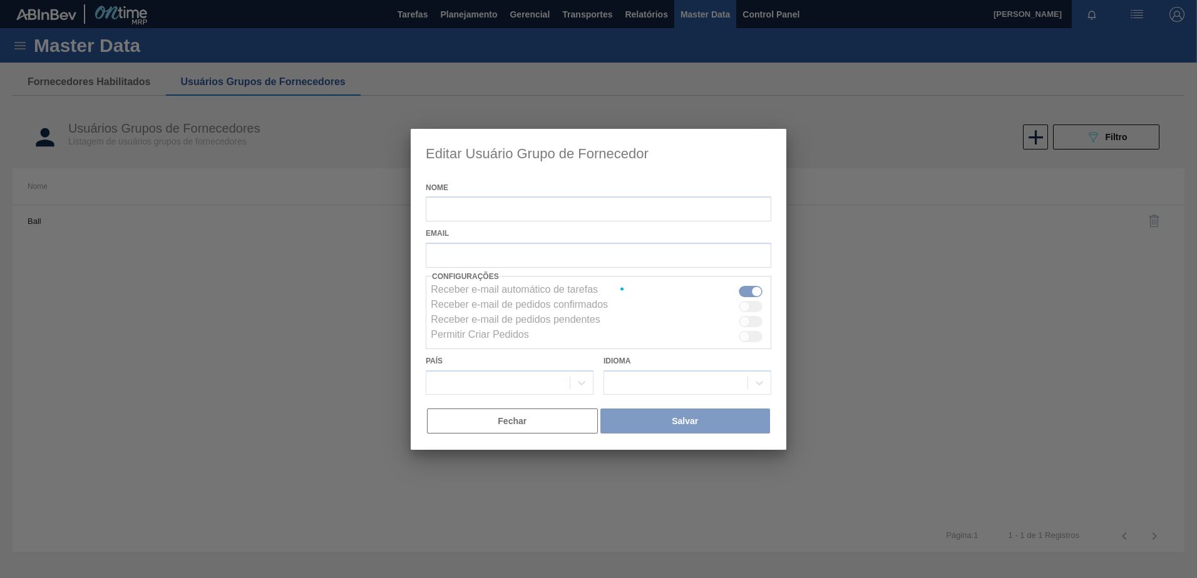
type input "Ball"
checkbox input "true"
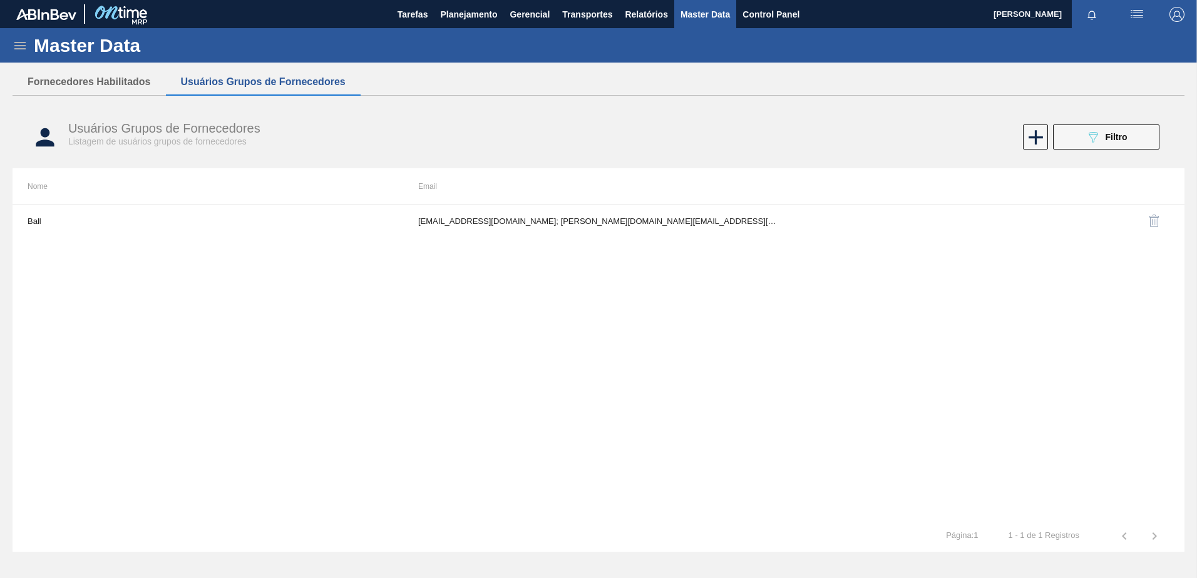
click at [98, 14] on img at bounding box center [120, 14] width 61 height 28
click at [123, 9] on img at bounding box center [120, 14] width 61 height 28
click at [1179, 21] on img "button" at bounding box center [1176, 14] width 15 height 15
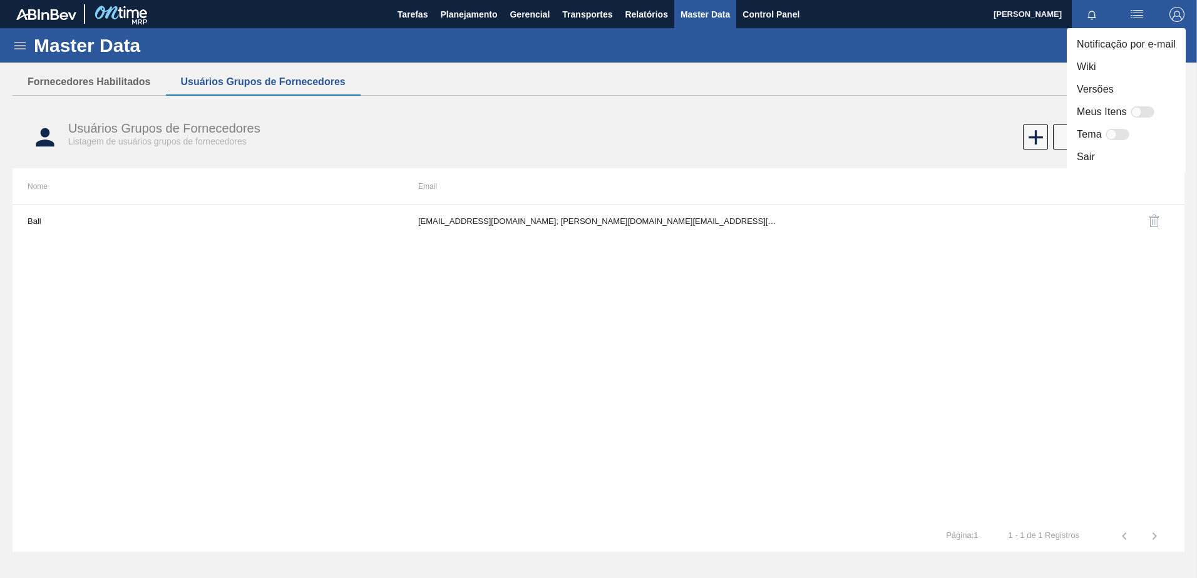
click at [129, 14] on div at bounding box center [598, 289] width 1197 height 578
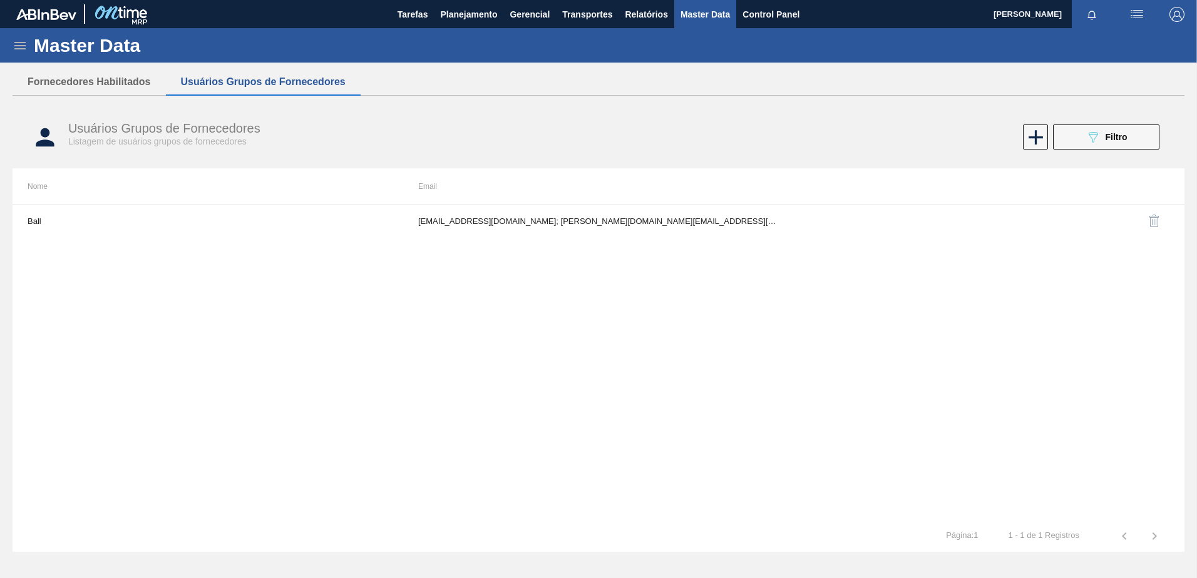
drag, startPoint x: 233, startPoint y: 1, endPoint x: 1188, endPoint y: 20, distance: 954.7
click at [1188, 20] on span "button" at bounding box center [1177, 14] width 30 height 15
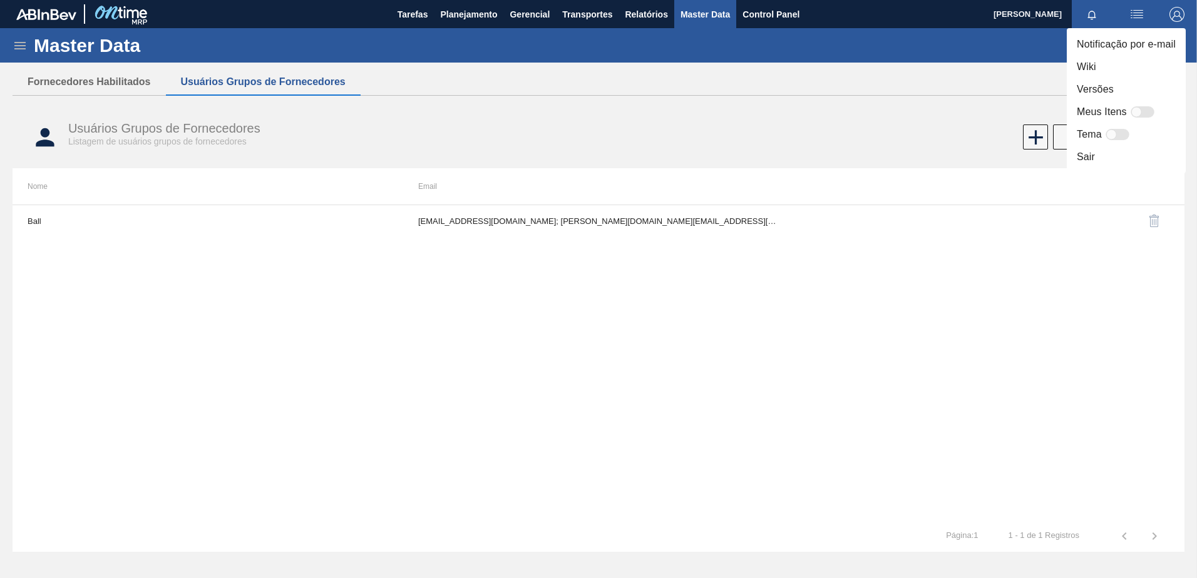
click at [1179, 12] on div at bounding box center [598, 289] width 1197 height 578
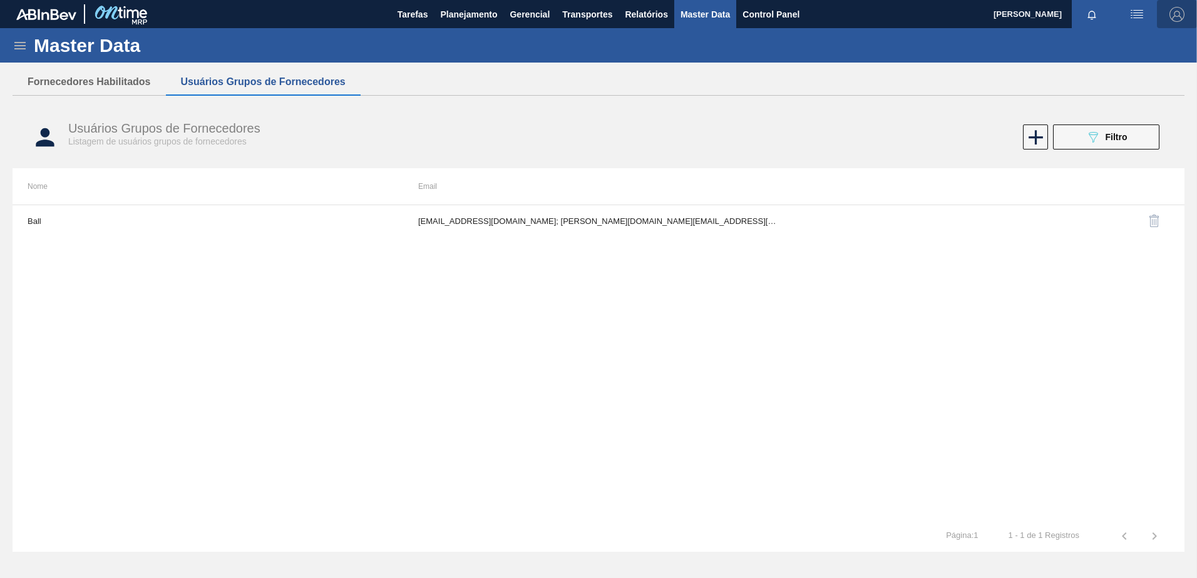
click at [1177, 17] on img "button" at bounding box center [1176, 14] width 15 height 15
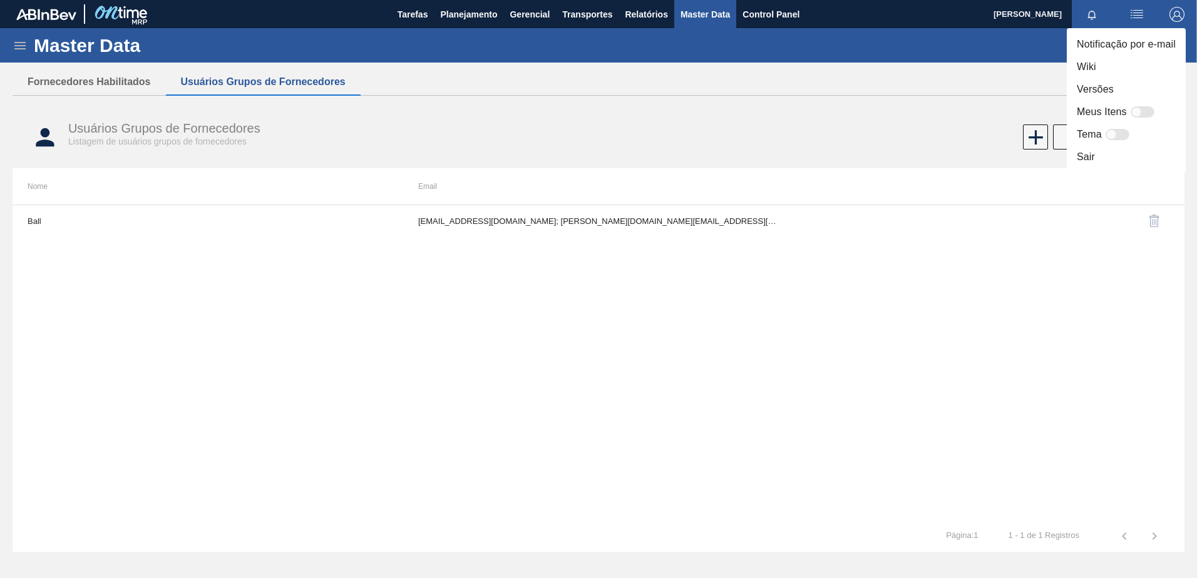
click at [1098, 146] on li "Sair" at bounding box center [1126, 157] width 119 height 23
